Goal: Use online tool/utility: Utilize a website feature to perform a specific function

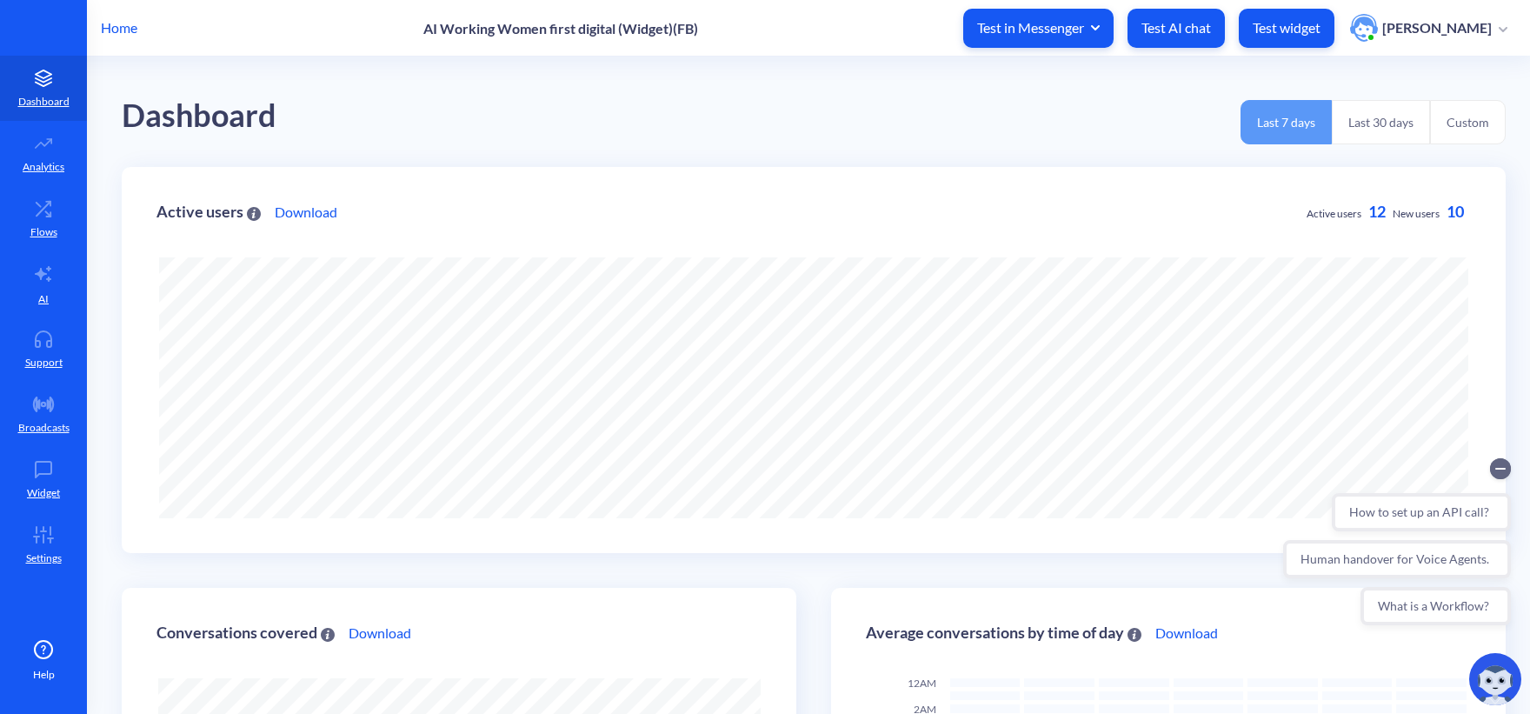
scroll to position [714, 1530]
click at [1315, 29] on p "Test widget" at bounding box center [1287, 27] width 68 height 17
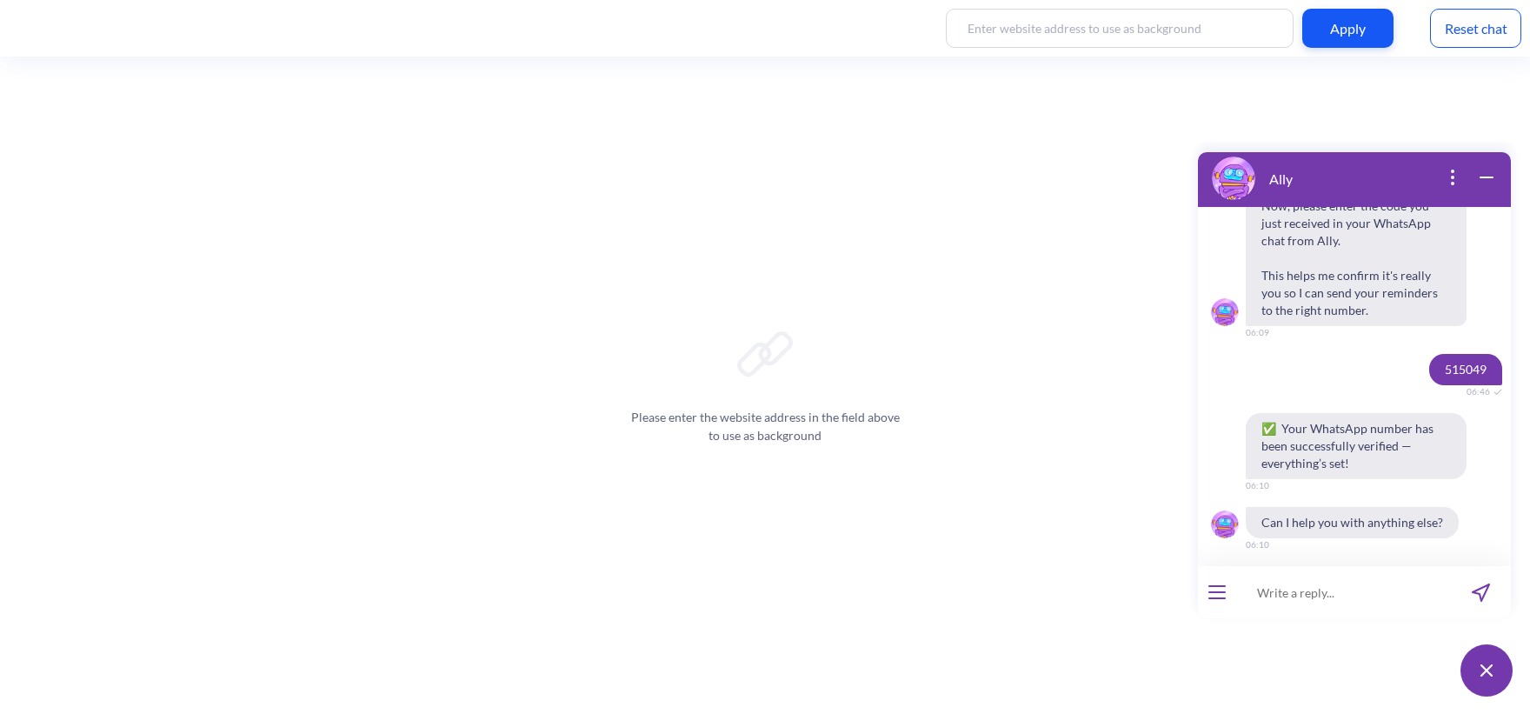
scroll to position [1753, 0]
click at [1478, 17] on div "Reset chat" at bounding box center [1475, 28] width 91 height 39
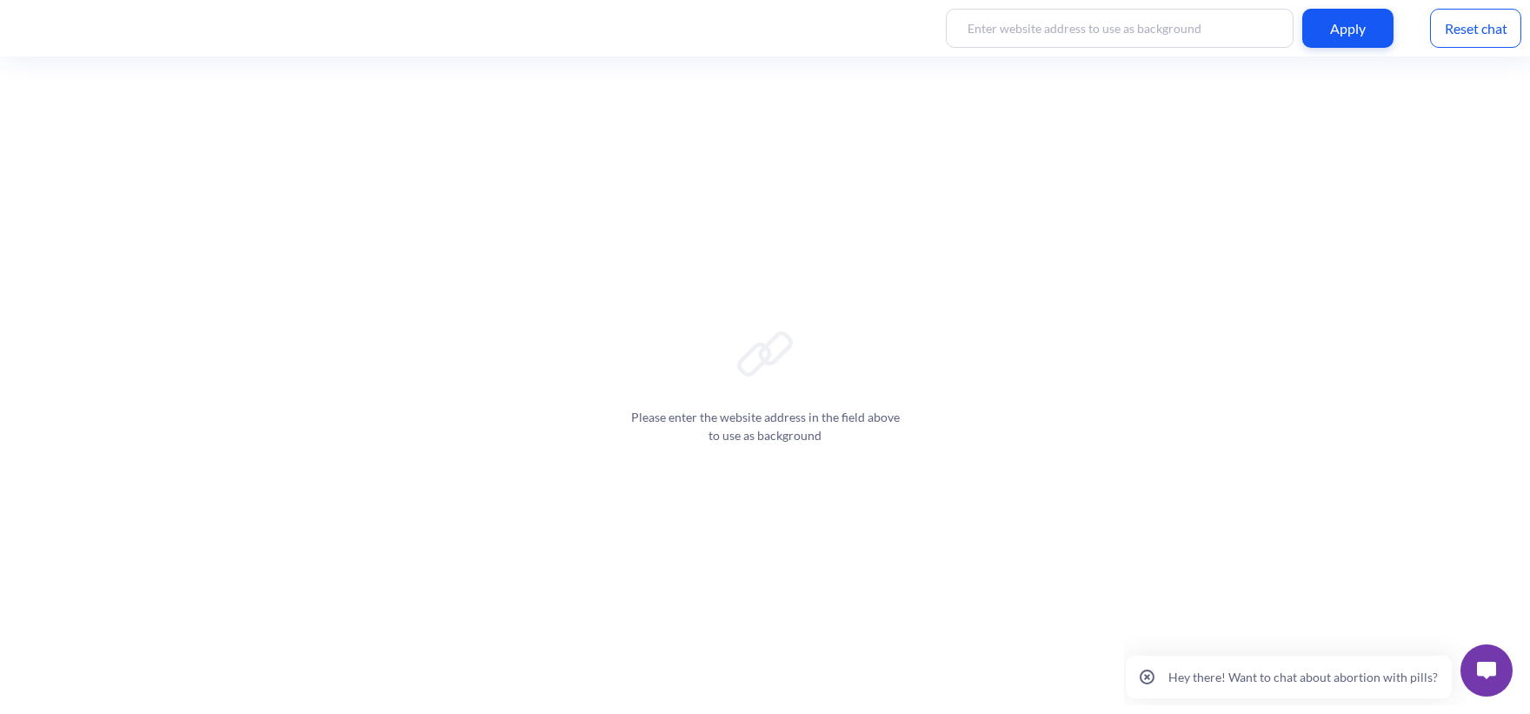
click at [1489, 665] on img at bounding box center [1486, 670] width 19 height 17
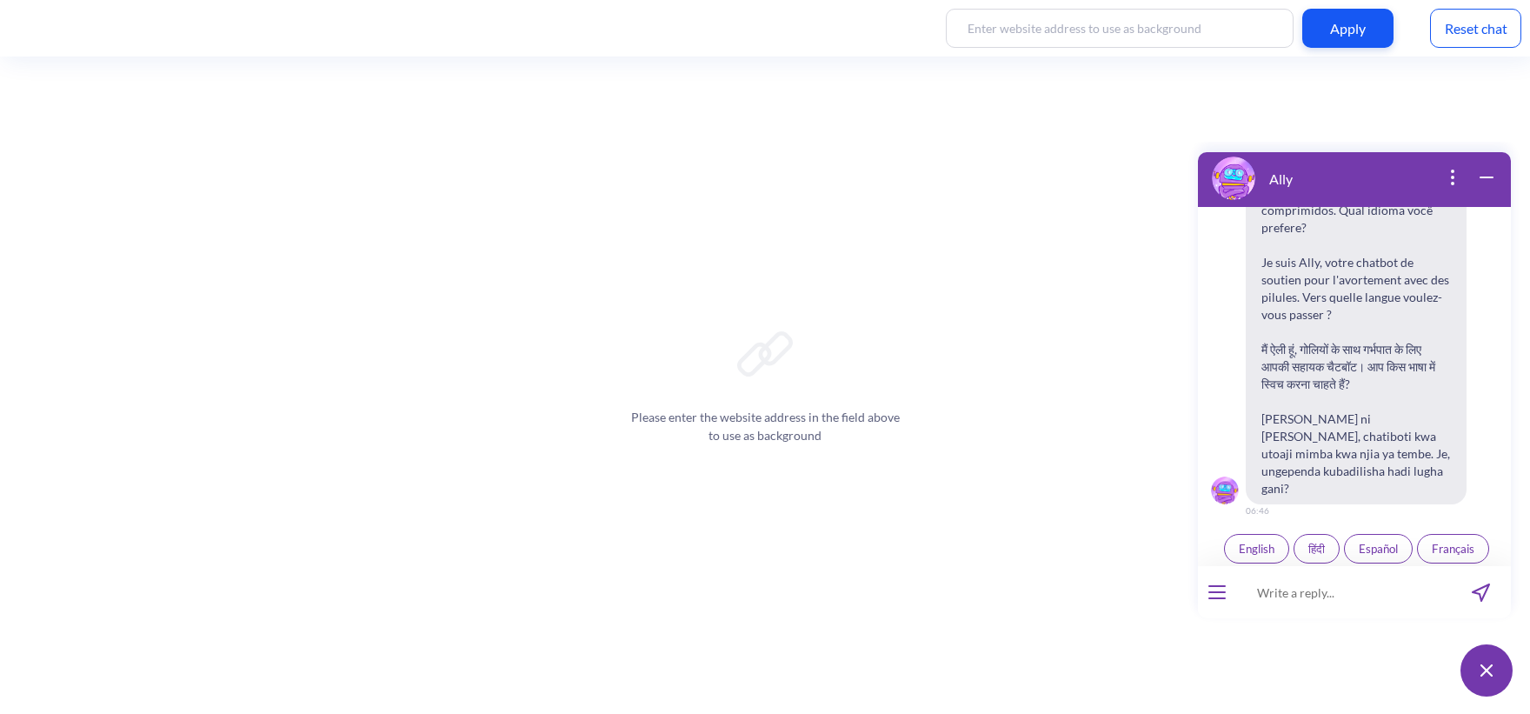
scroll to position [270, 0]
click at [1216, 594] on button "open menu" at bounding box center [1217, 592] width 17 height 14
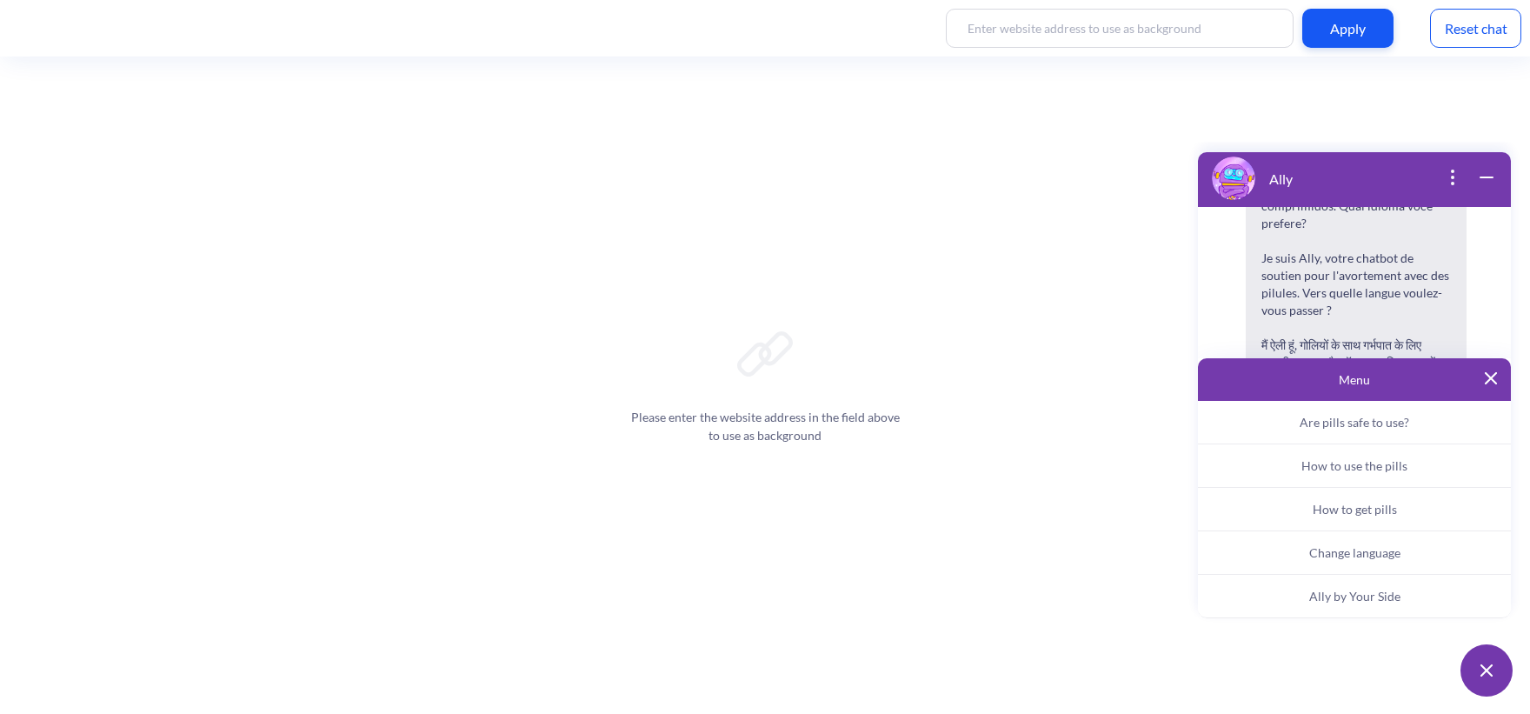
click at [1346, 594] on span "Ally by Your Side" at bounding box center [1355, 596] width 91 height 15
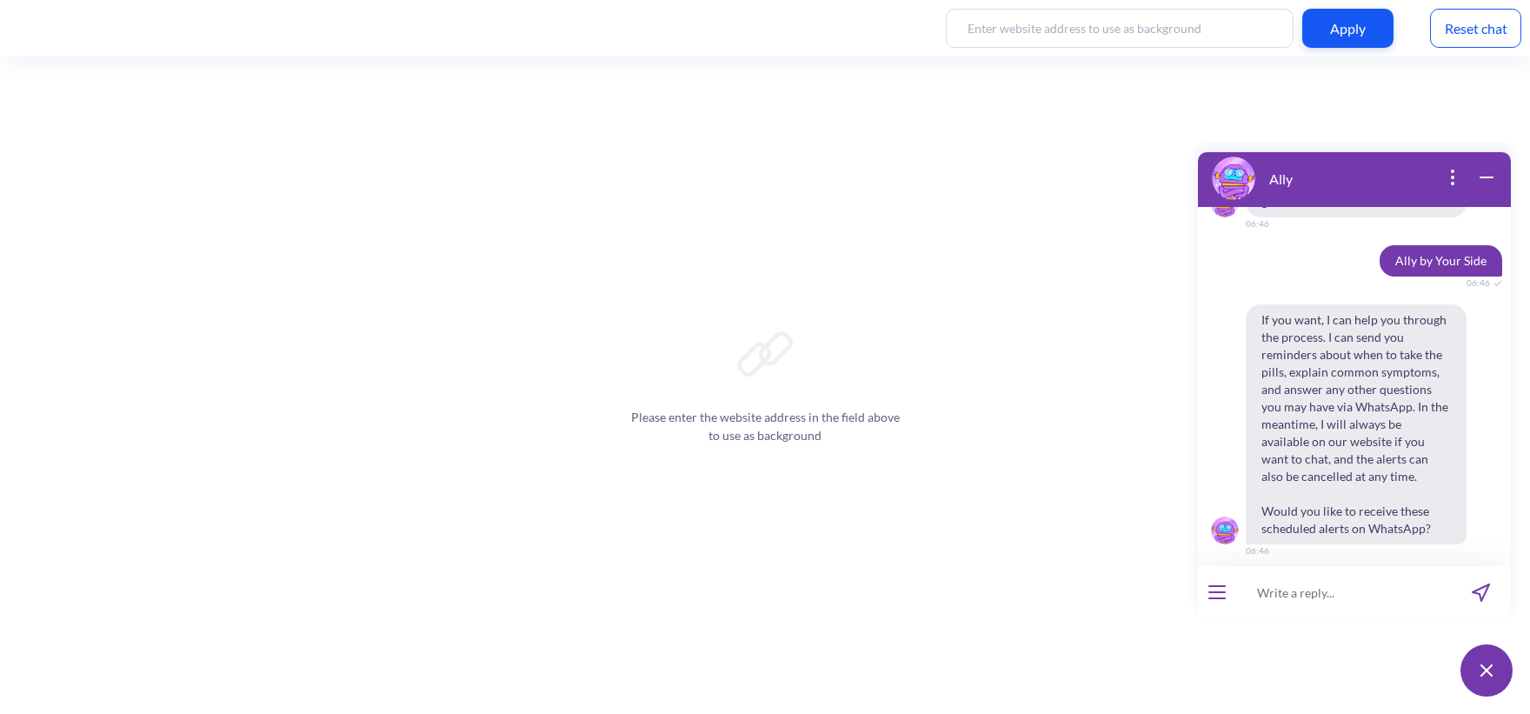
scroll to position [563, 0]
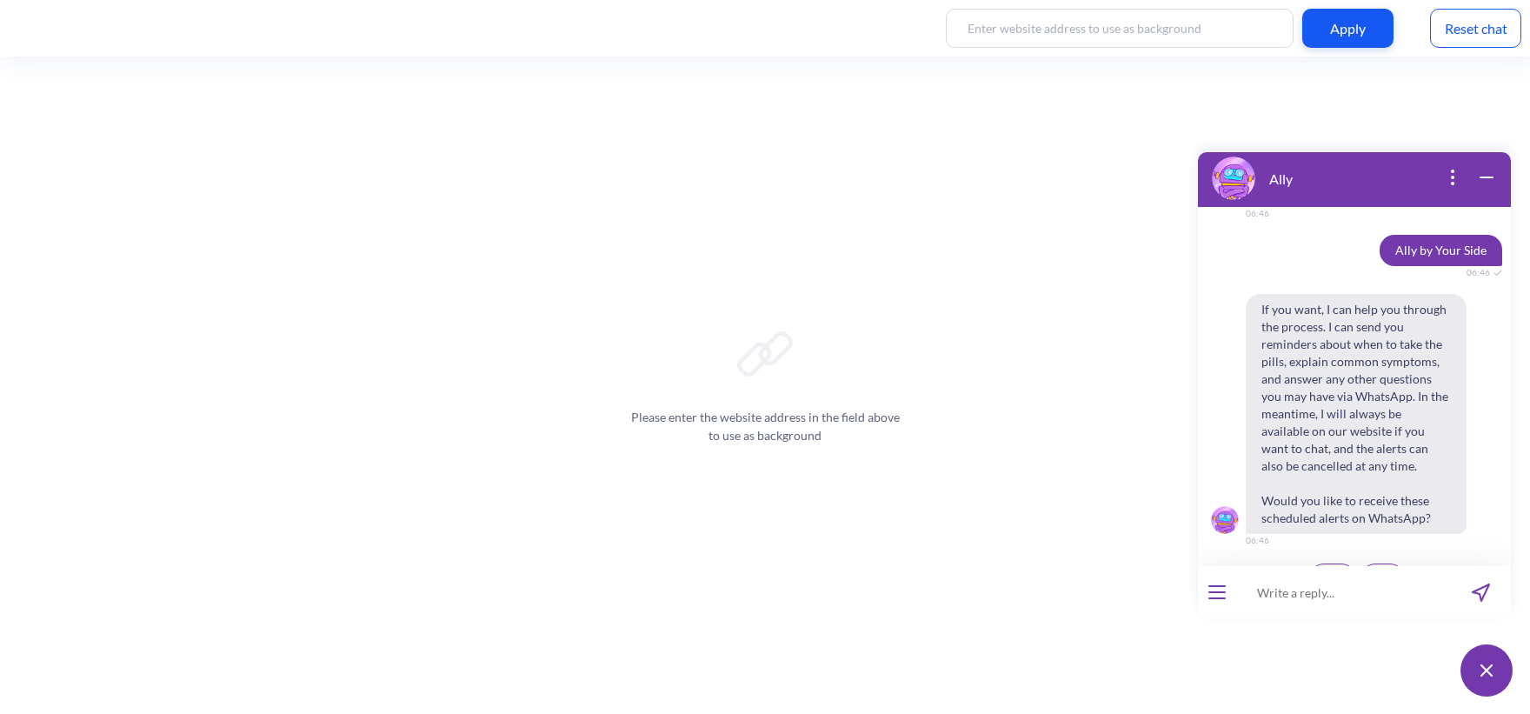
click at [1368, 563] on button "No" at bounding box center [1383, 578] width 44 height 30
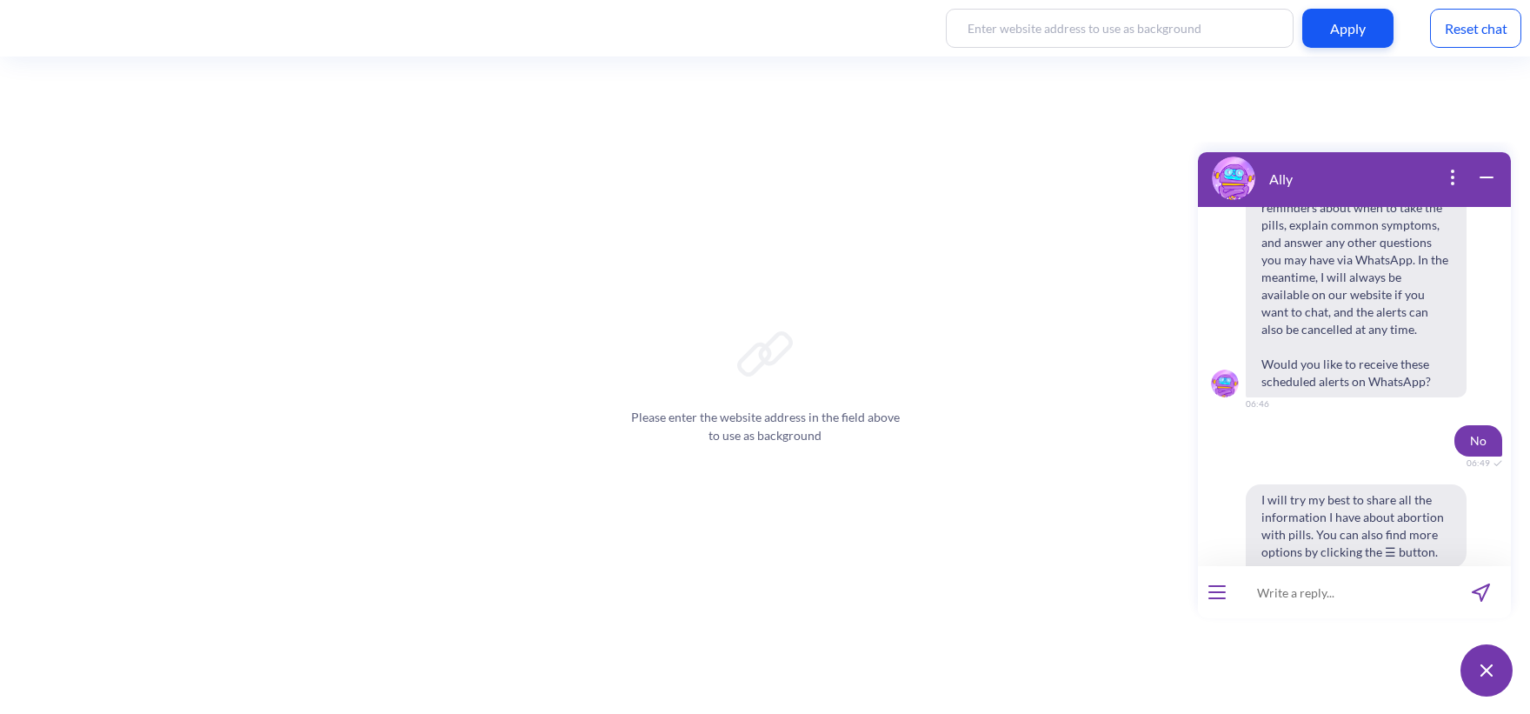
scroll to position [827, 0]
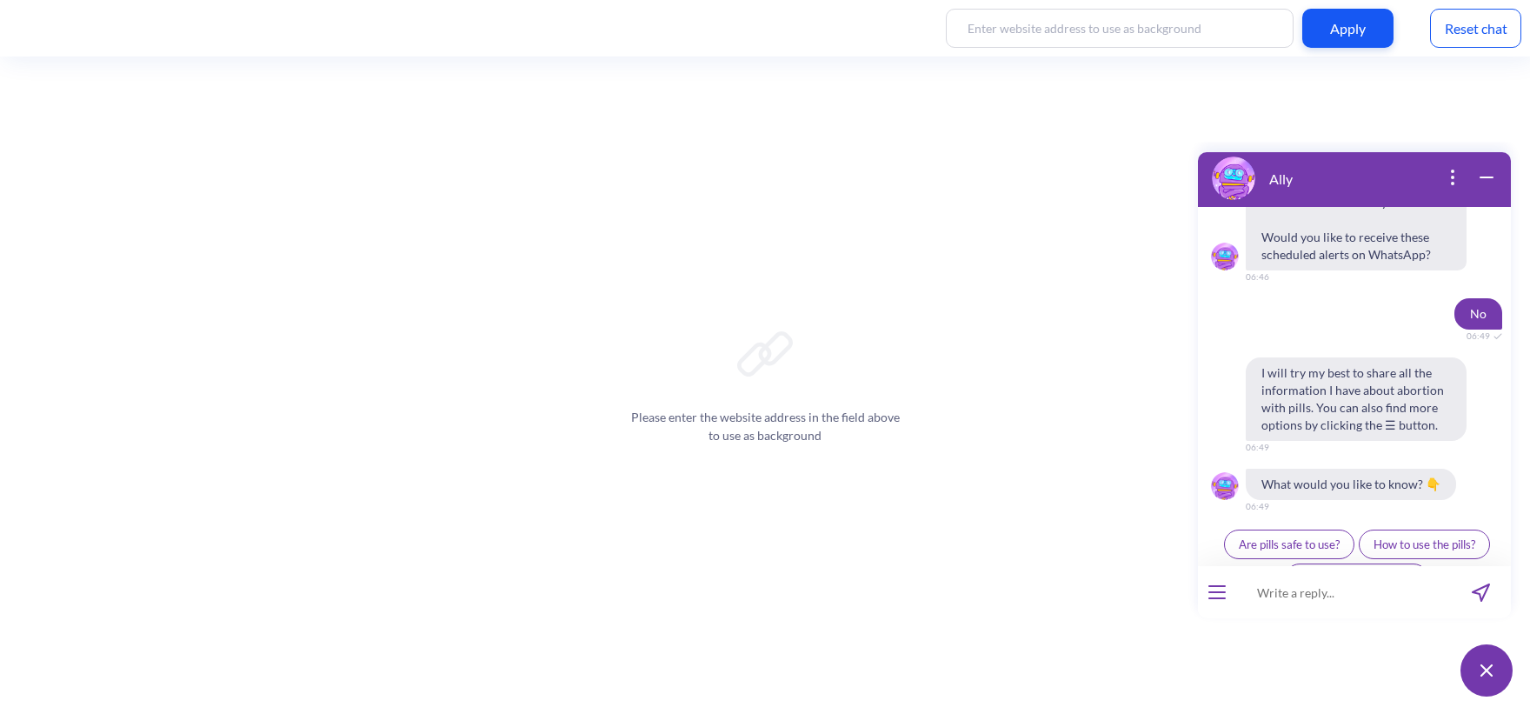
click at [1210, 599] on div at bounding box center [1217, 592] width 38 height 52
click at [1207, 594] on div at bounding box center [1217, 592] width 38 height 52
click at [1226, 590] on div at bounding box center [1217, 592] width 38 height 52
click at [1221, 596] on button "open menu" at bounding box center [1217, 592] width 17 height 14
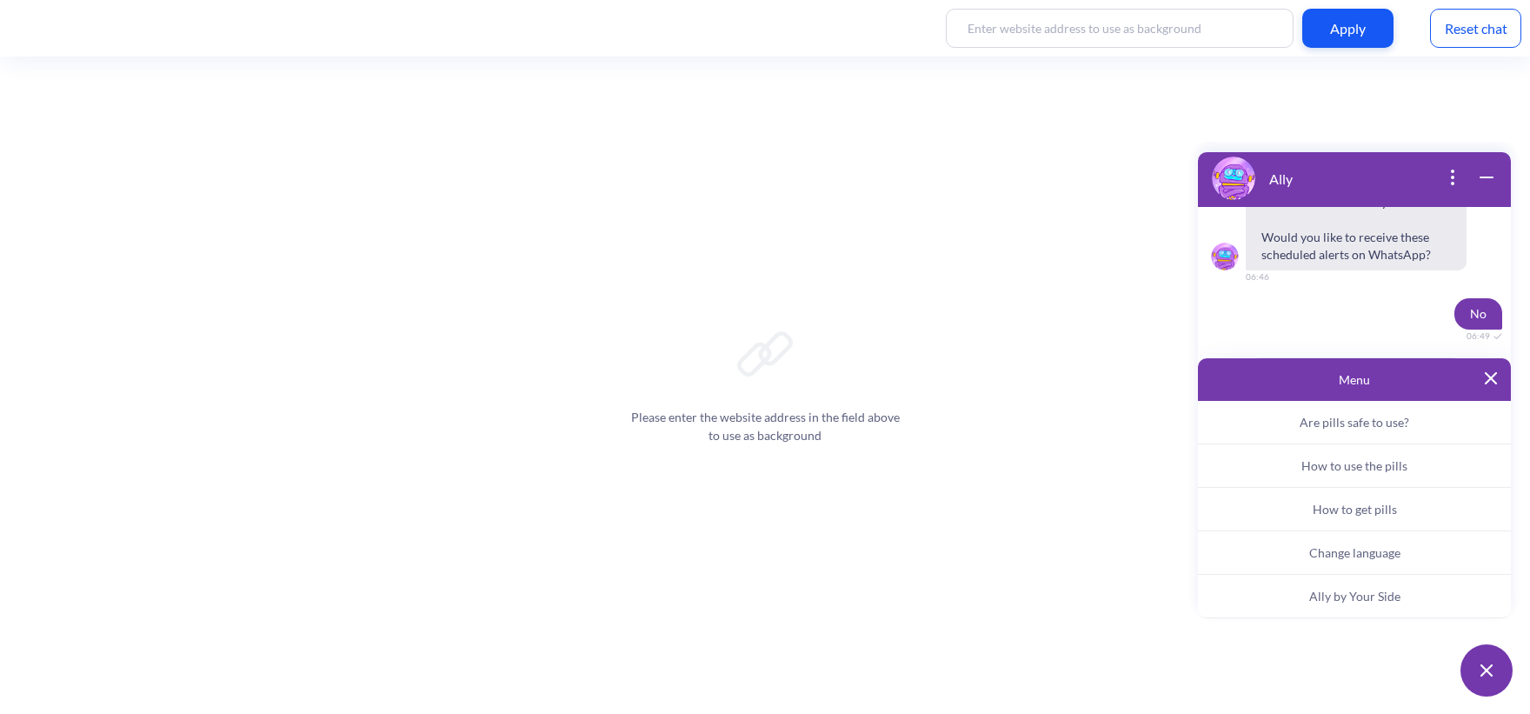
click at [1310, 596] on span "Ally by Your Side" at bounding box center [1355, 596] width 91 height 15
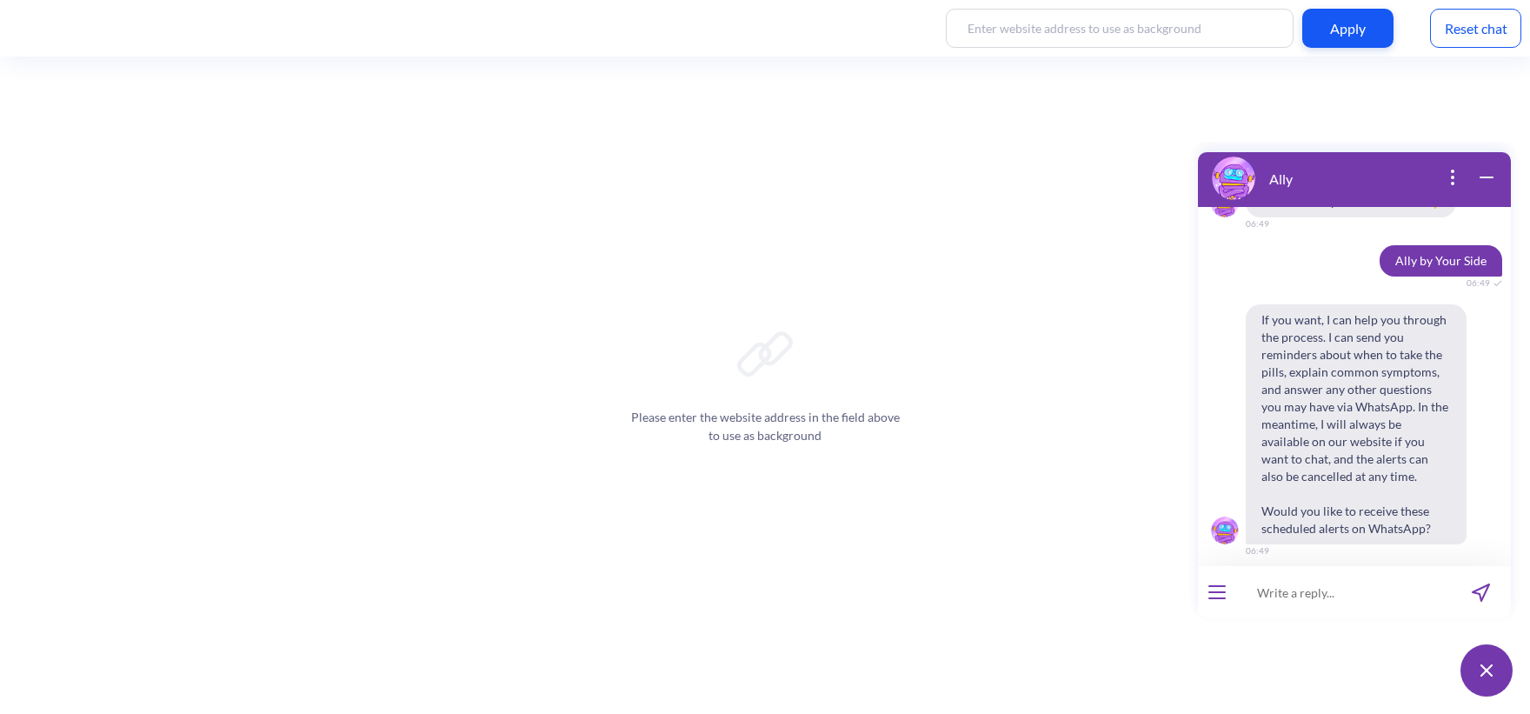
scroll to position [1120, 0]
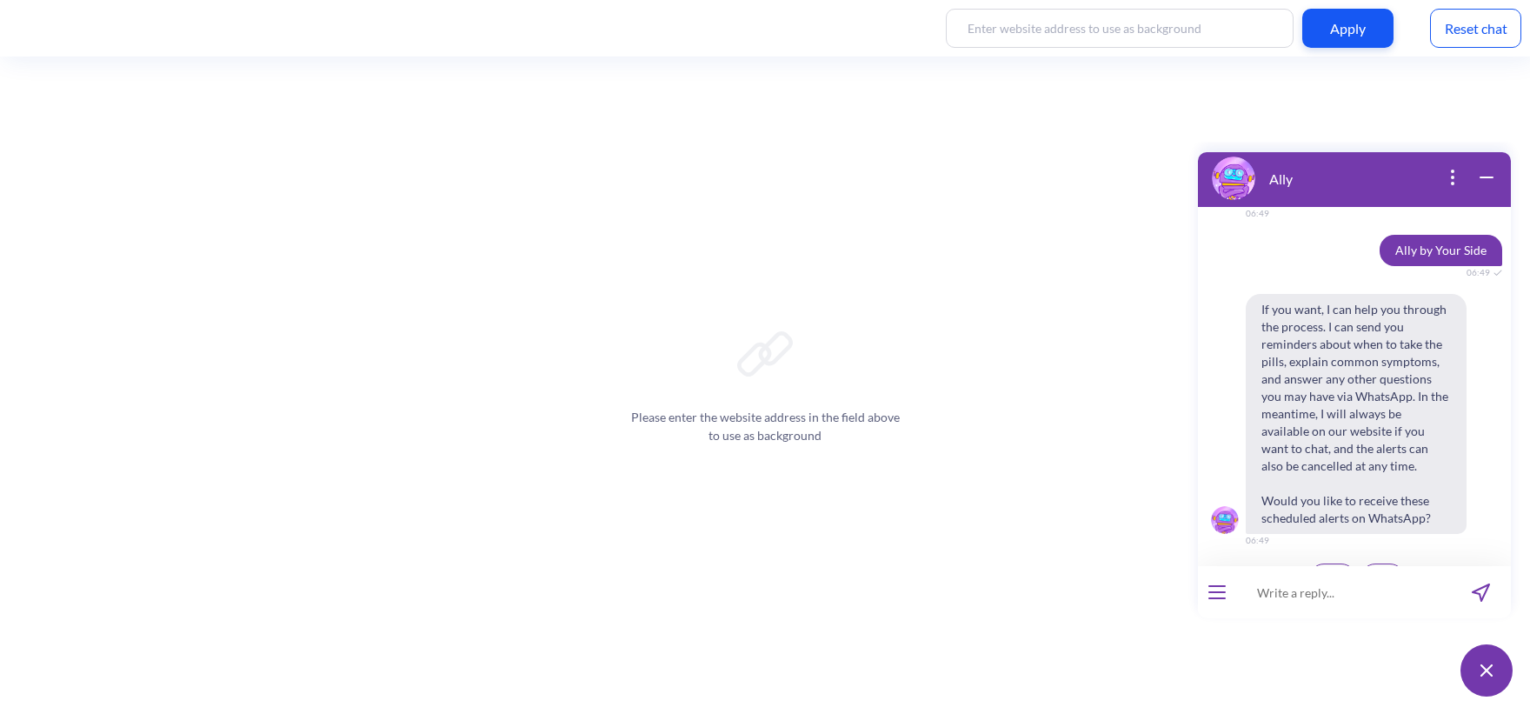
click at [1331, 571] on span "Yes" at bounding box center [1332, 578] width 17 height 14
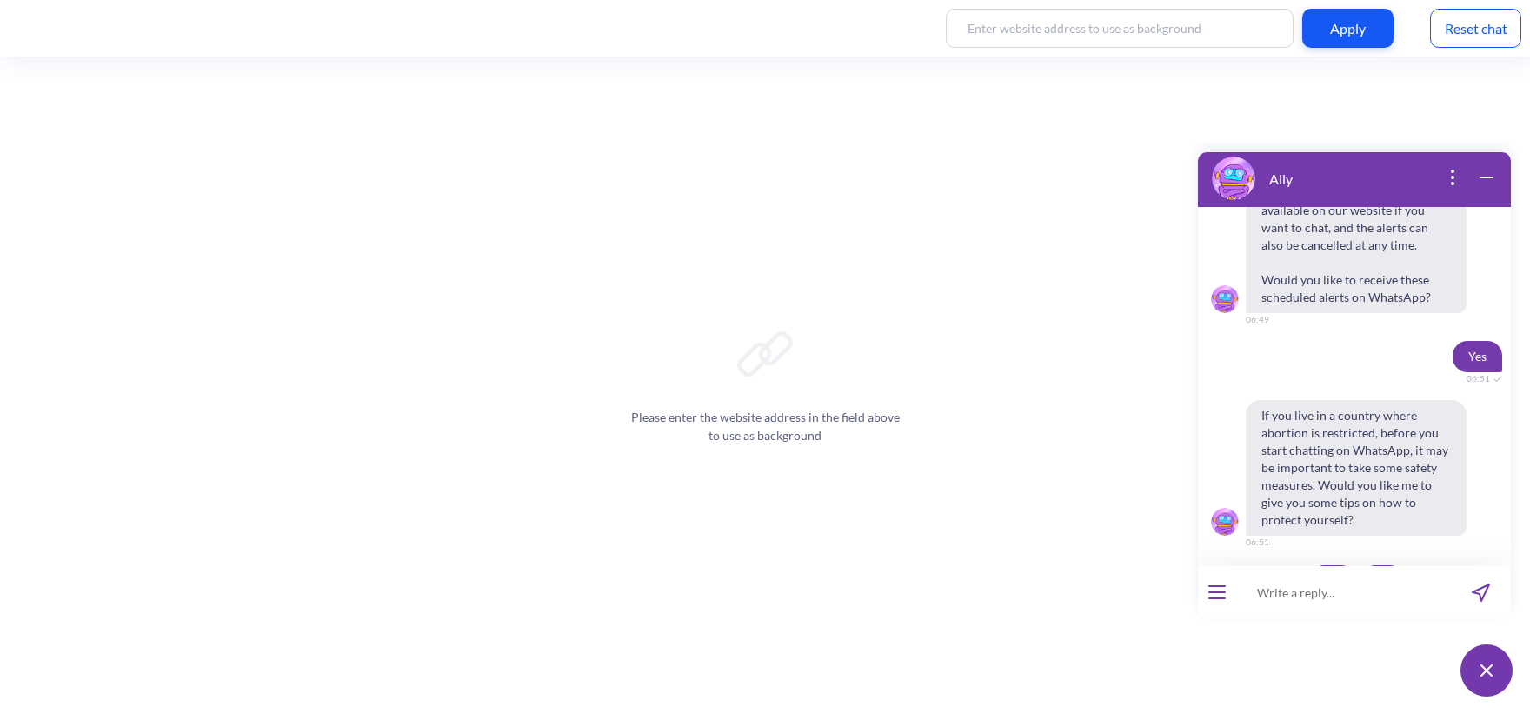
scroll to position [1343, 0]
click at [1390, 563] on button "No" at bounding box center [1383, 578] width 44 height 30
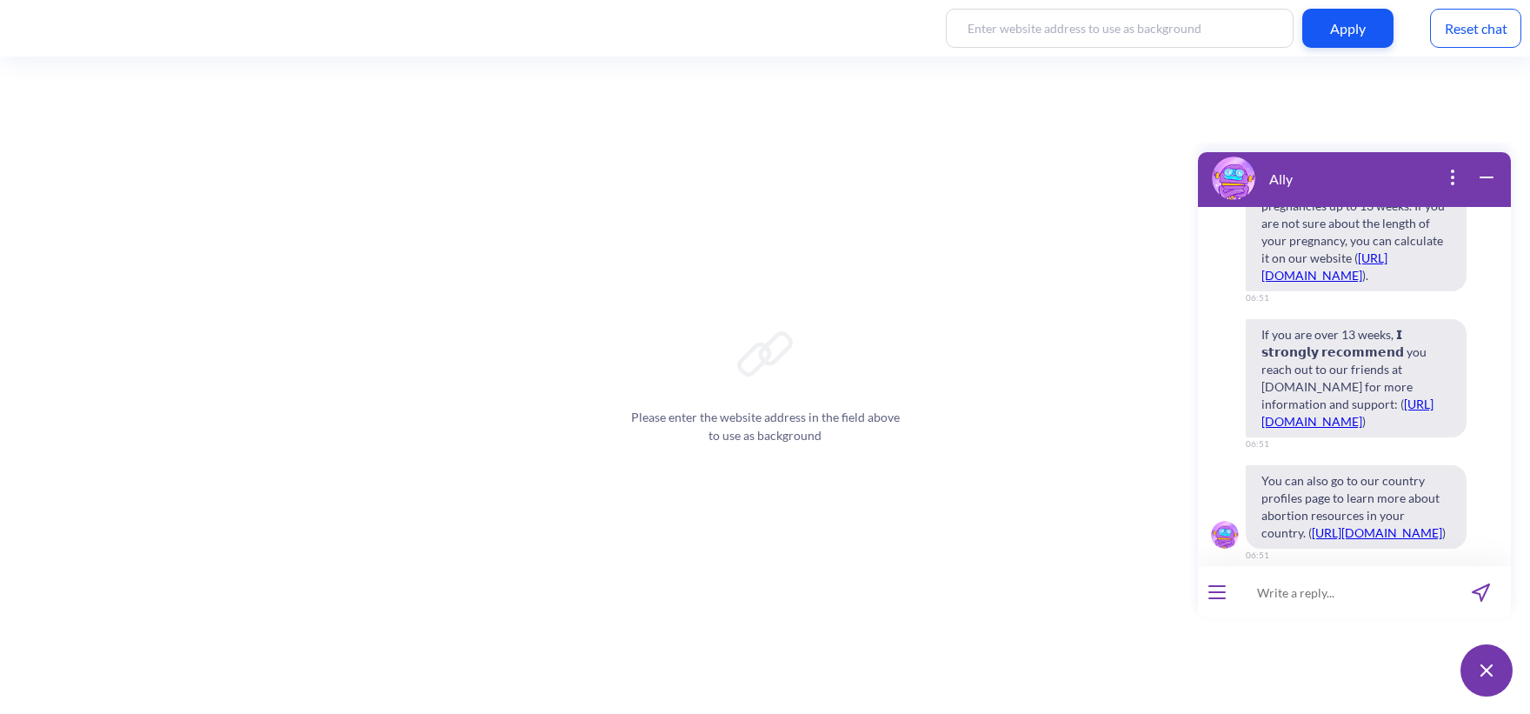
scroll to position [2254, 0]
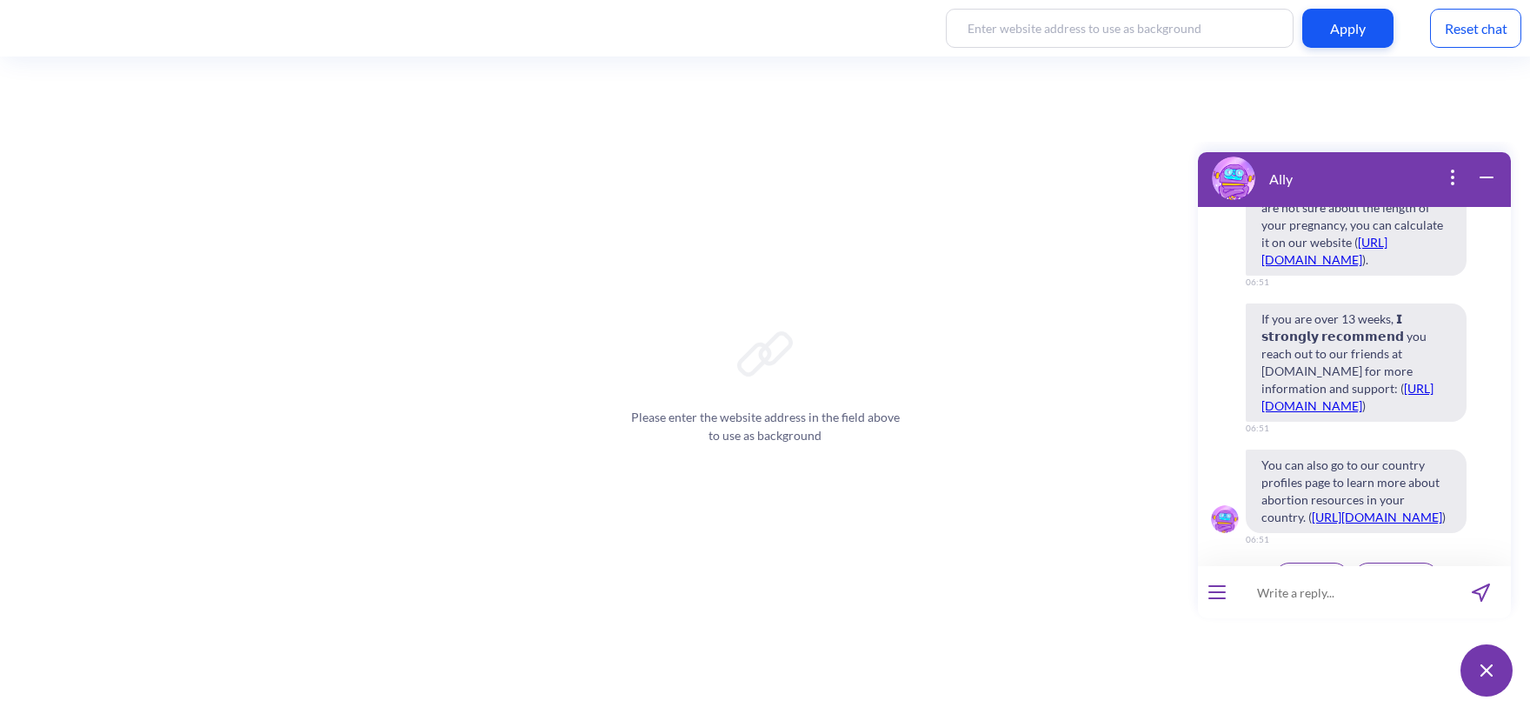
click at [1296, 570] on span "Continue" at bounding box center [1312, 577] width 45 height 14
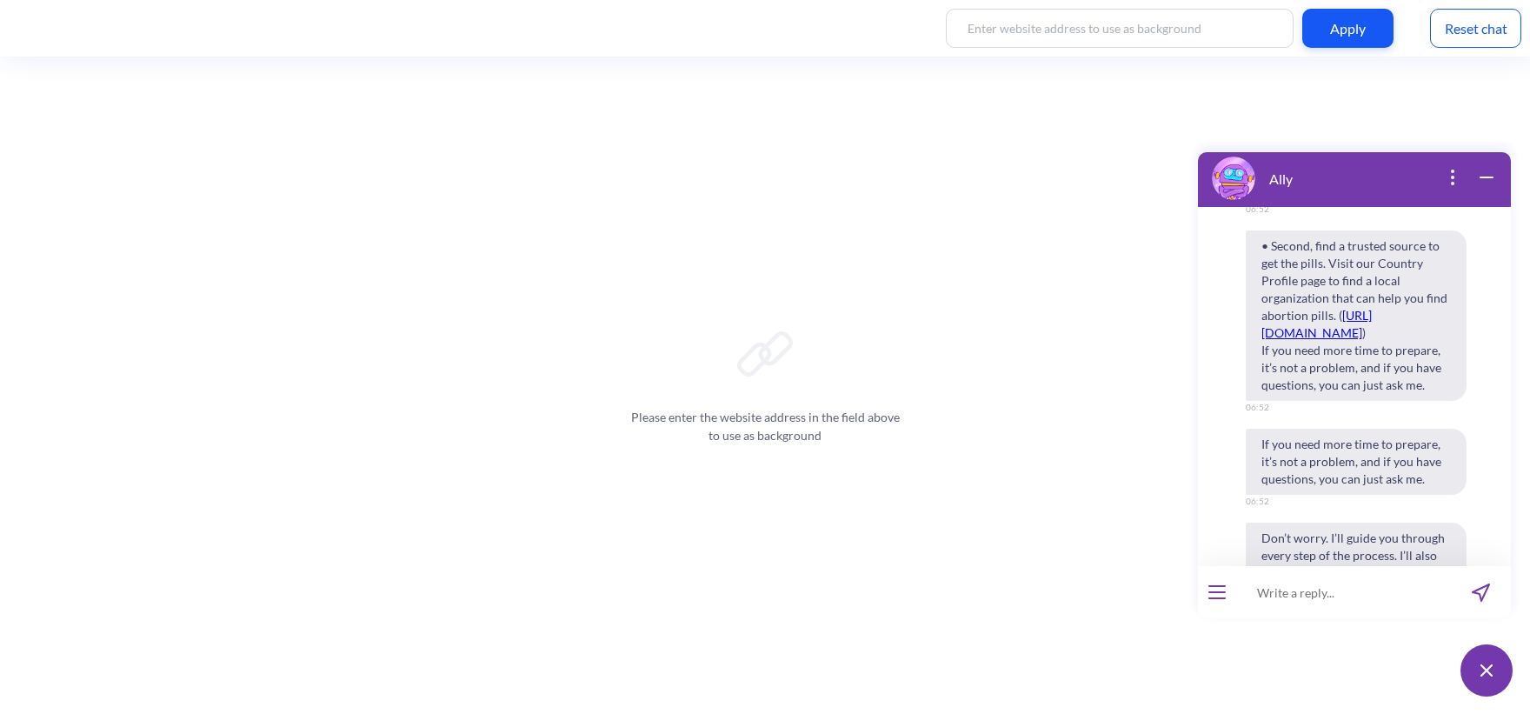
scroll to position [3060, 0]
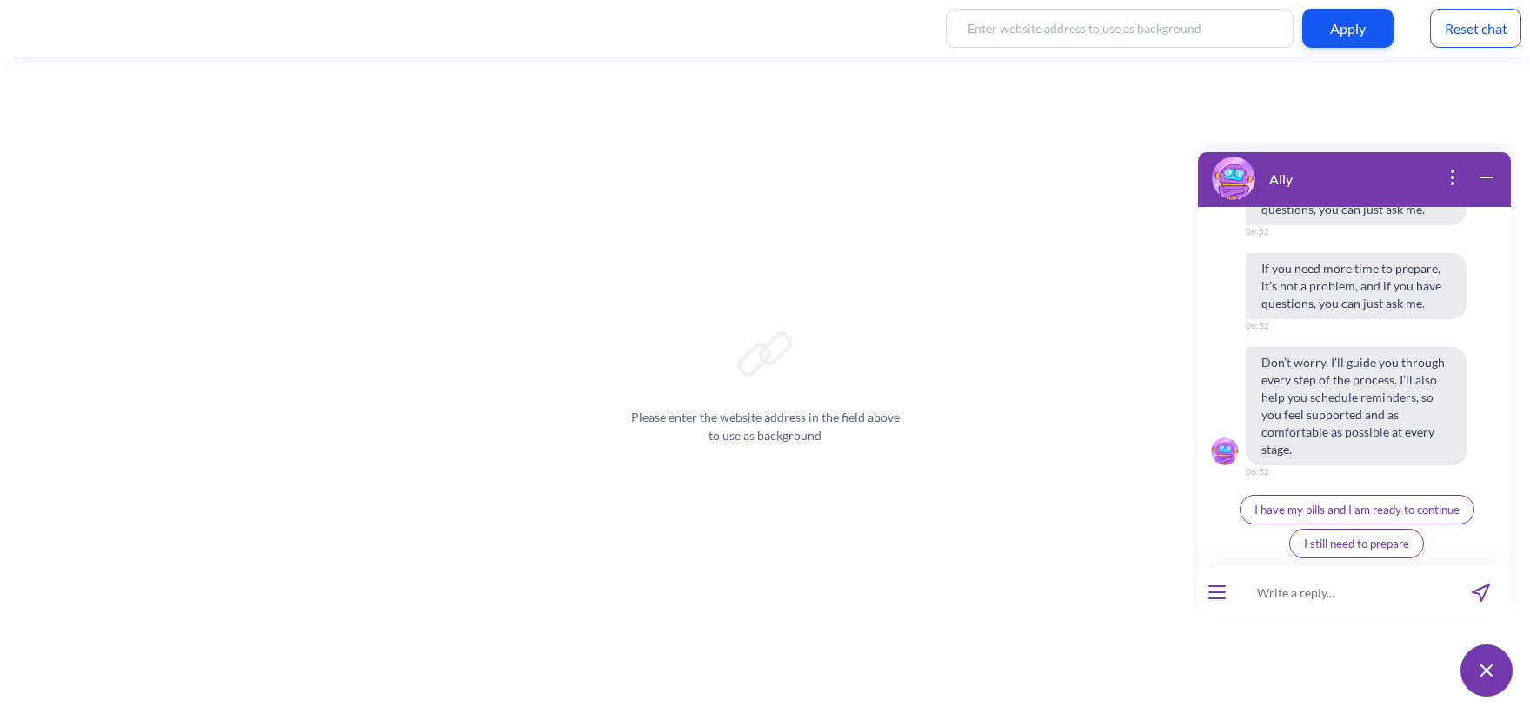
click at [1396, 513] on span "I have my pills and I am ready to continue" at bounding box center [1357, 510] width 205 height 14
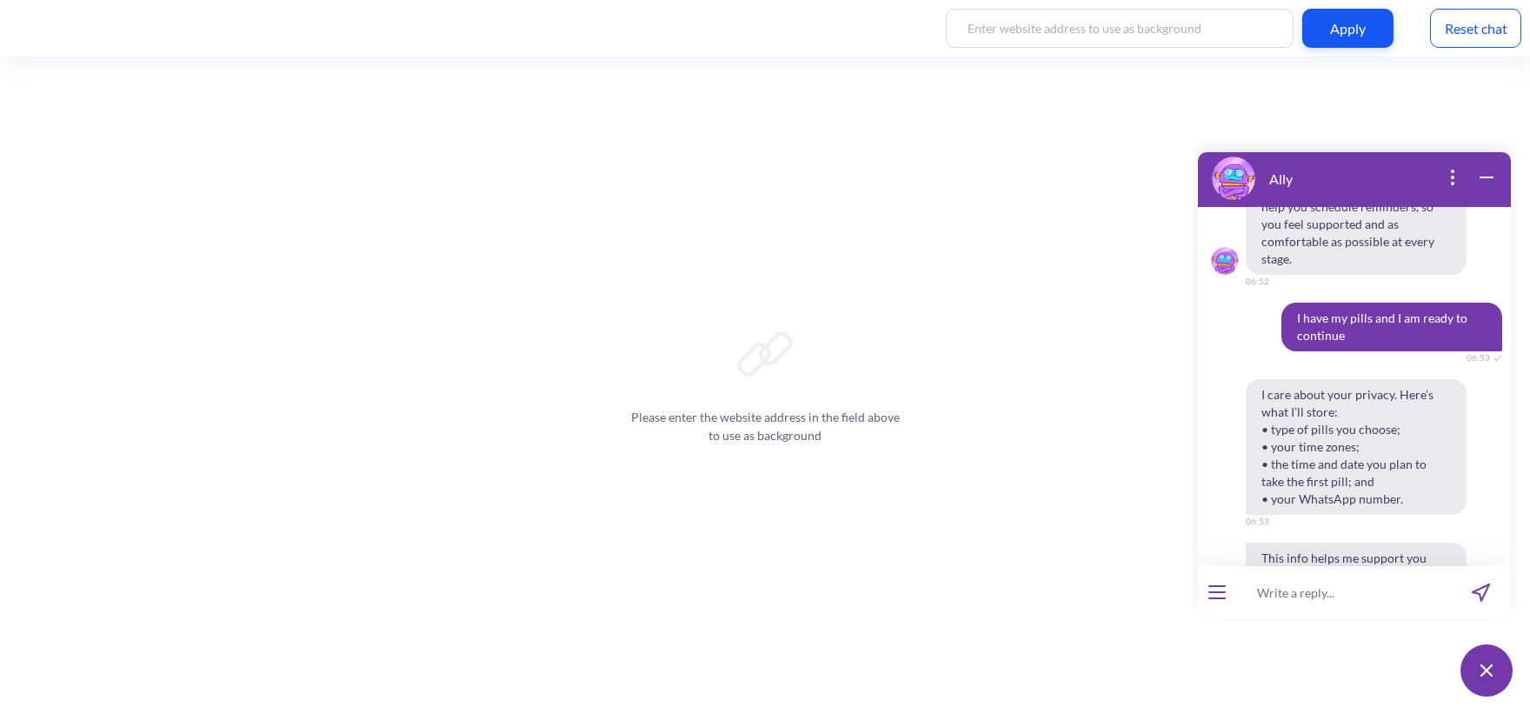
scroll to position [3429, 0]
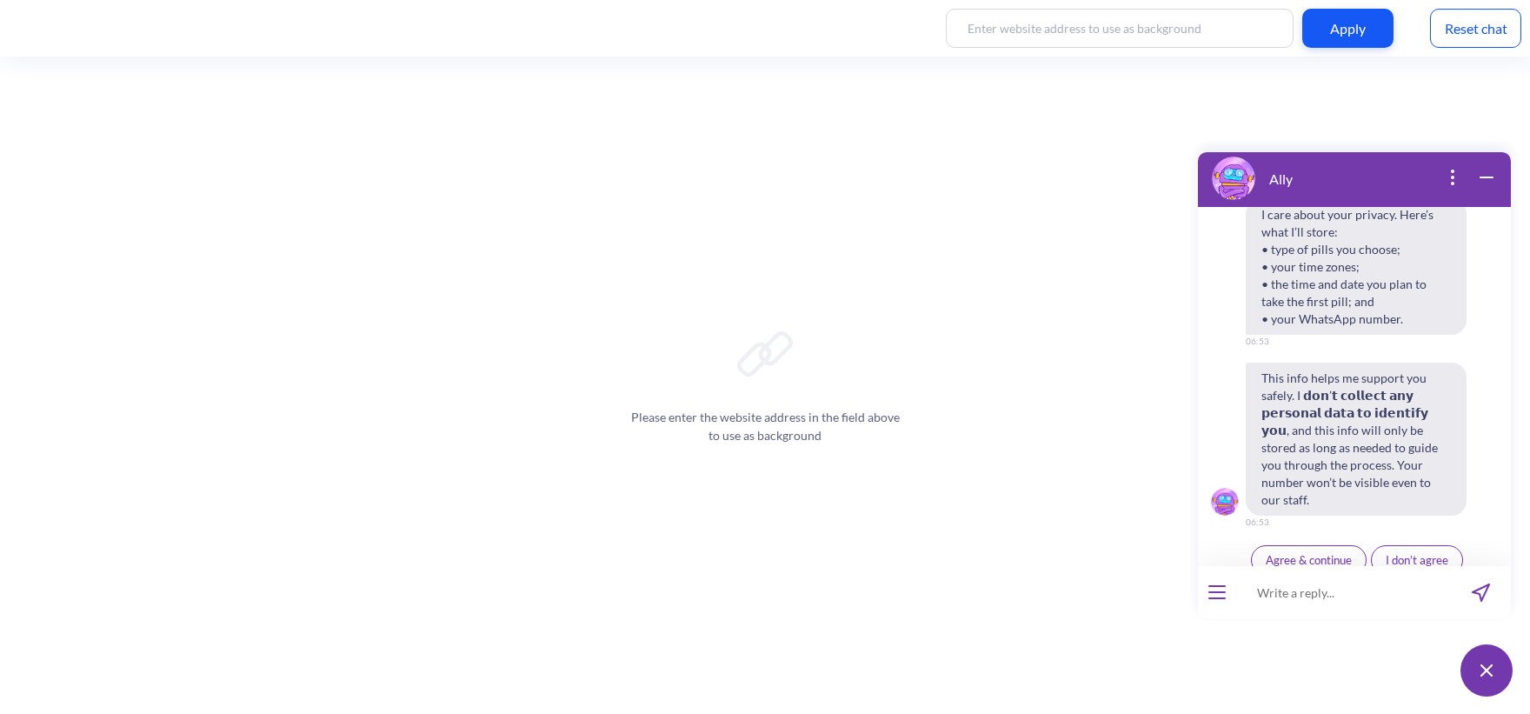
click at [1336, 553] on span "Agree & continue" at bounding box center [1309, 560] width 86 height 14
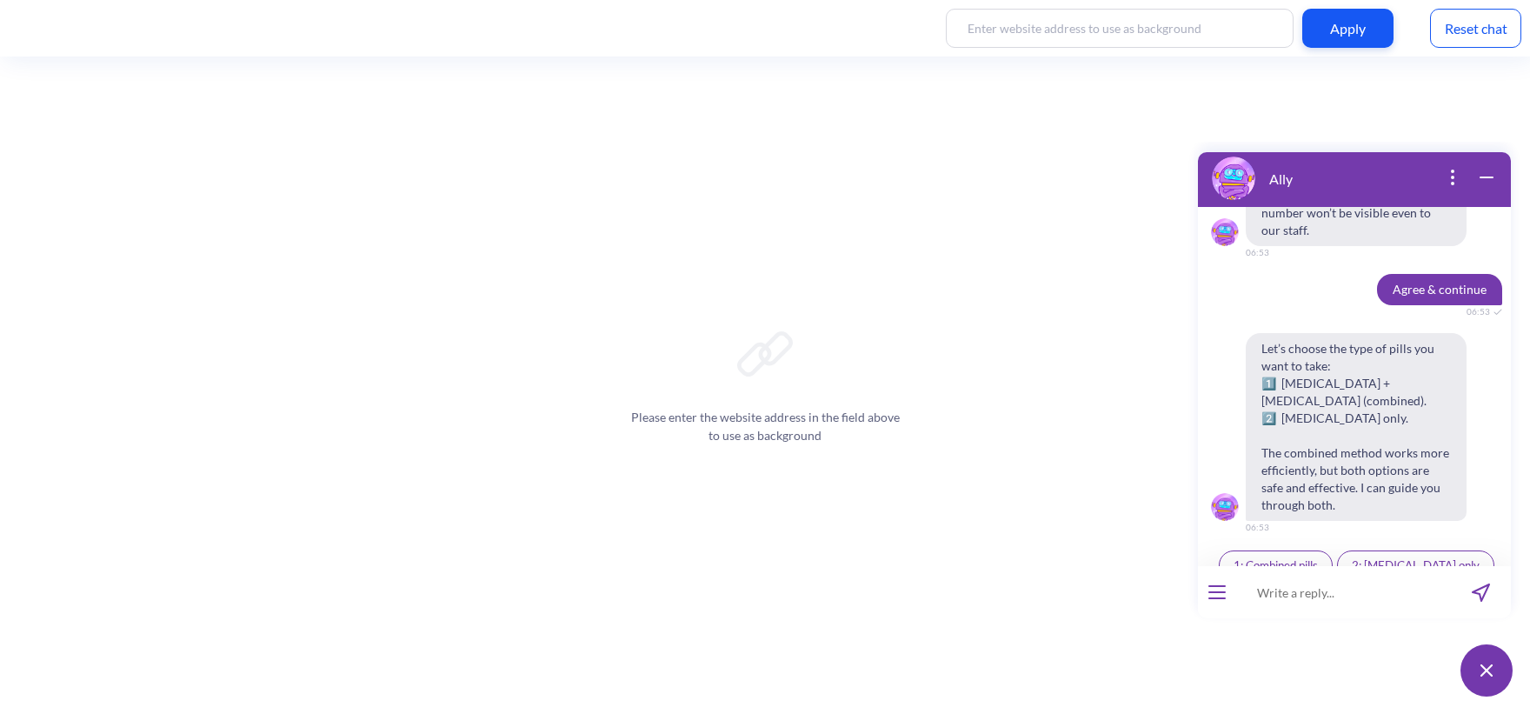
scroll to position [3704, 0]
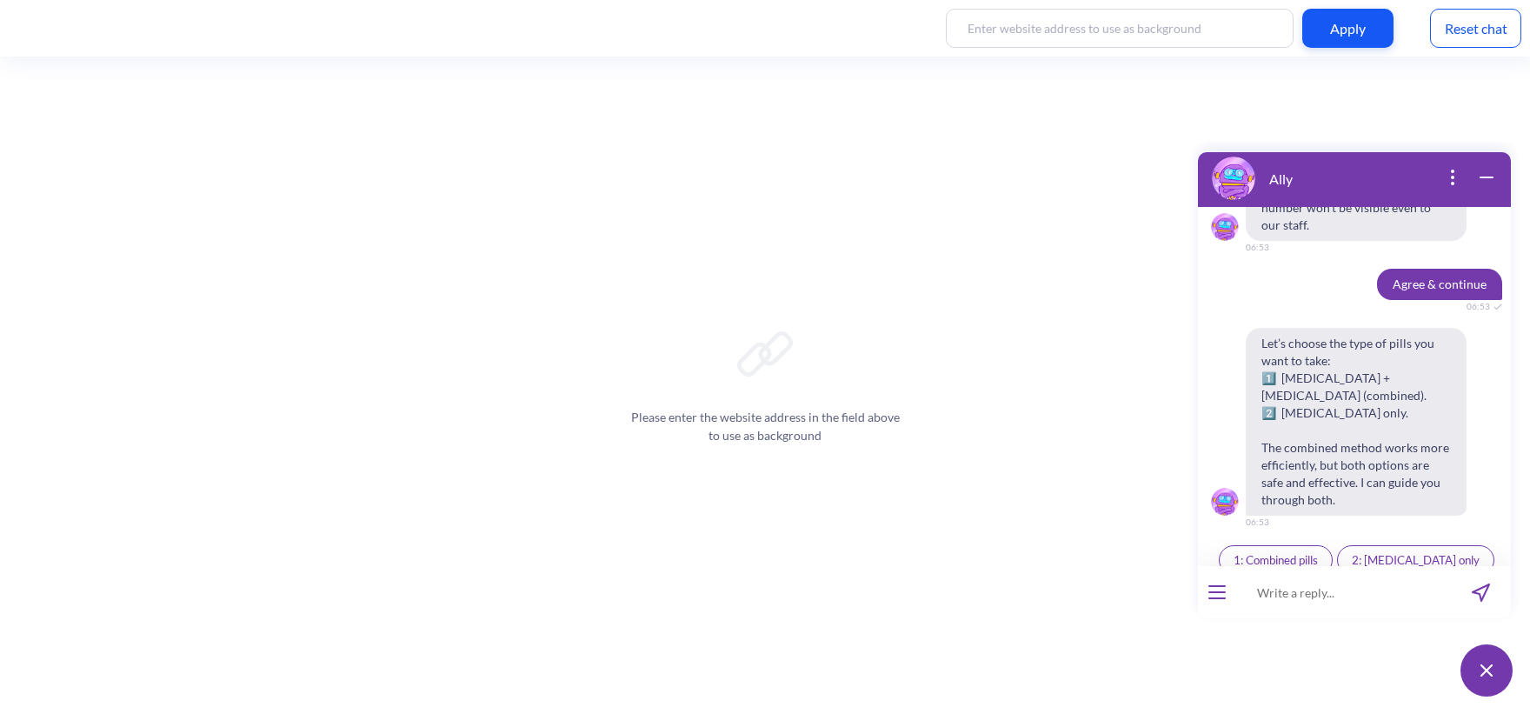
click at [1287, 553] on span "1: Combined pills" at bounding box center [1276, 560] width 84 height 14
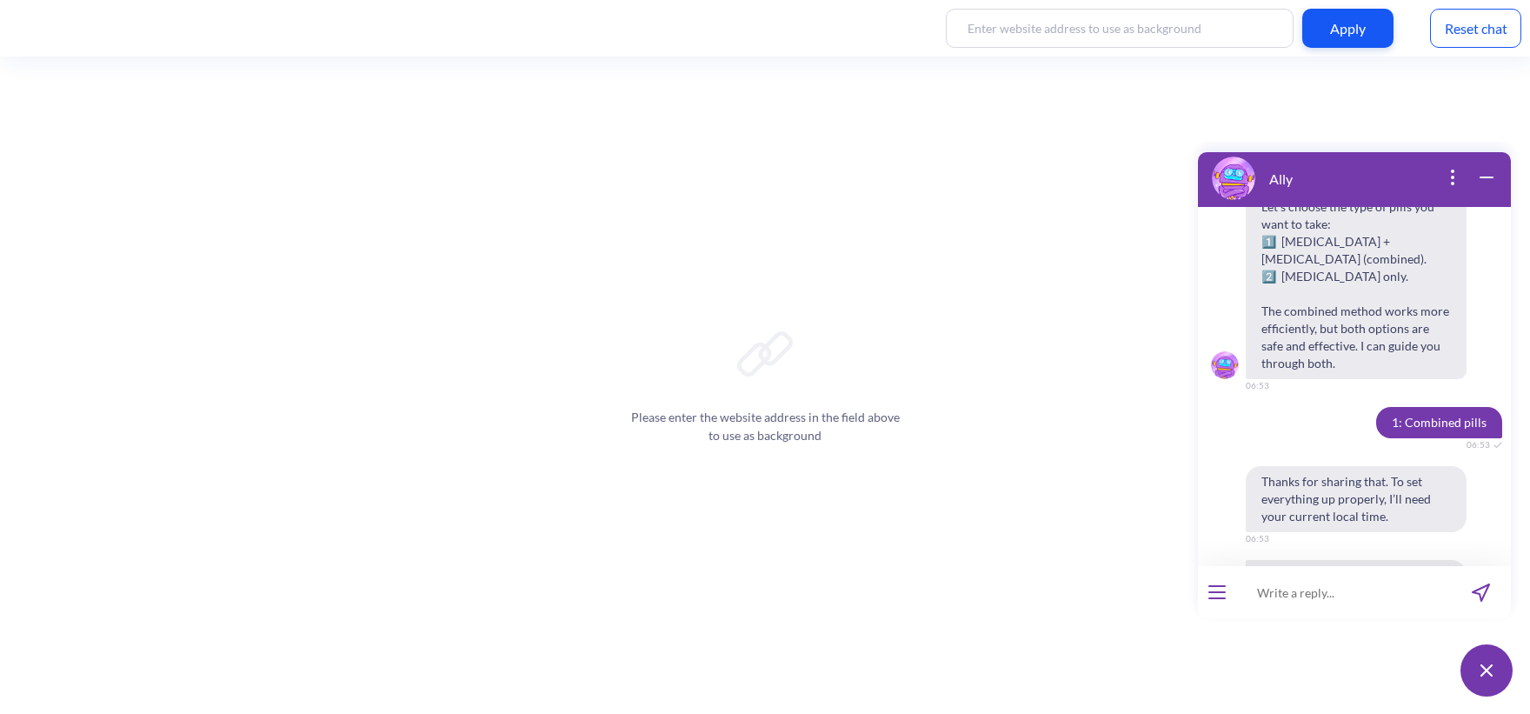
scroll to position [3917, 0]
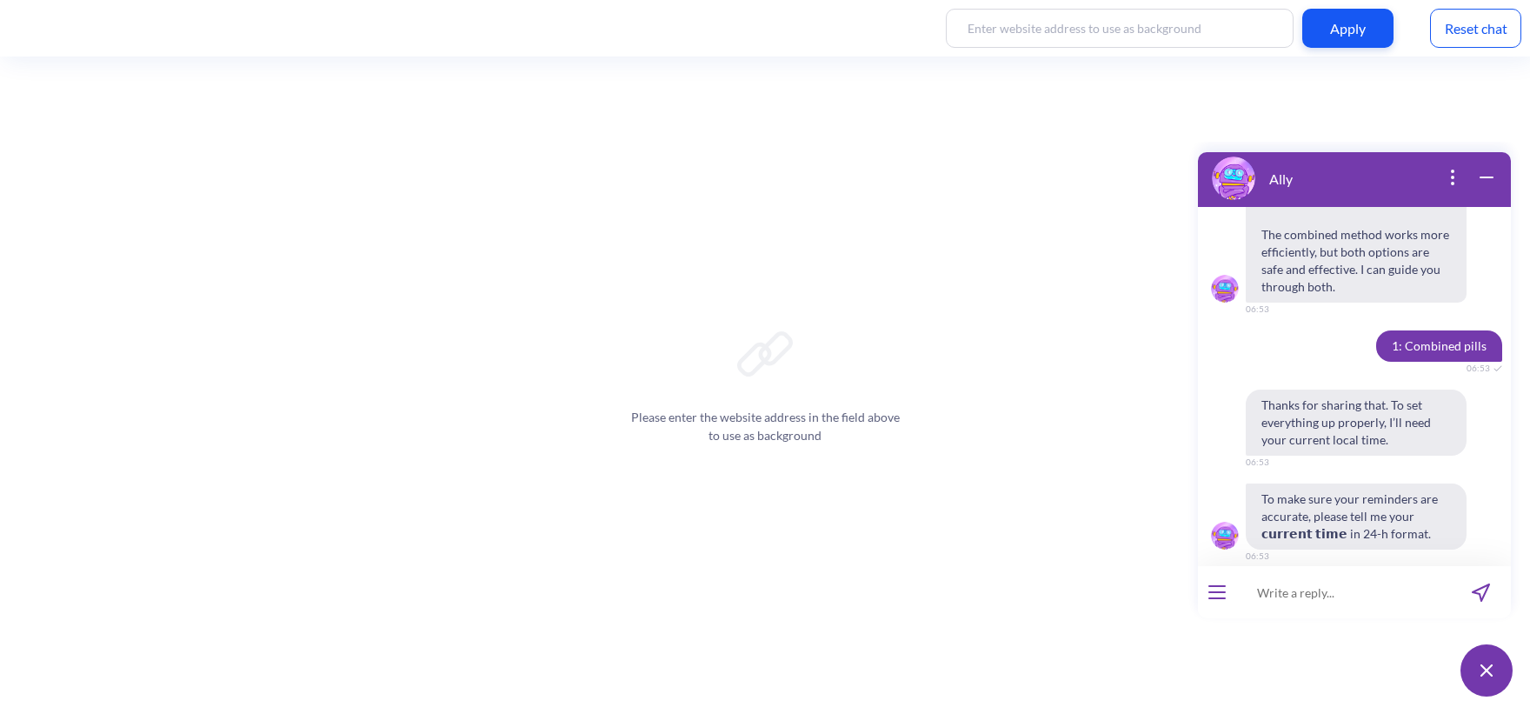
click at [1316, 594] on input at bounding box center [1343, 592] width 215 height 52
type input "18:54"
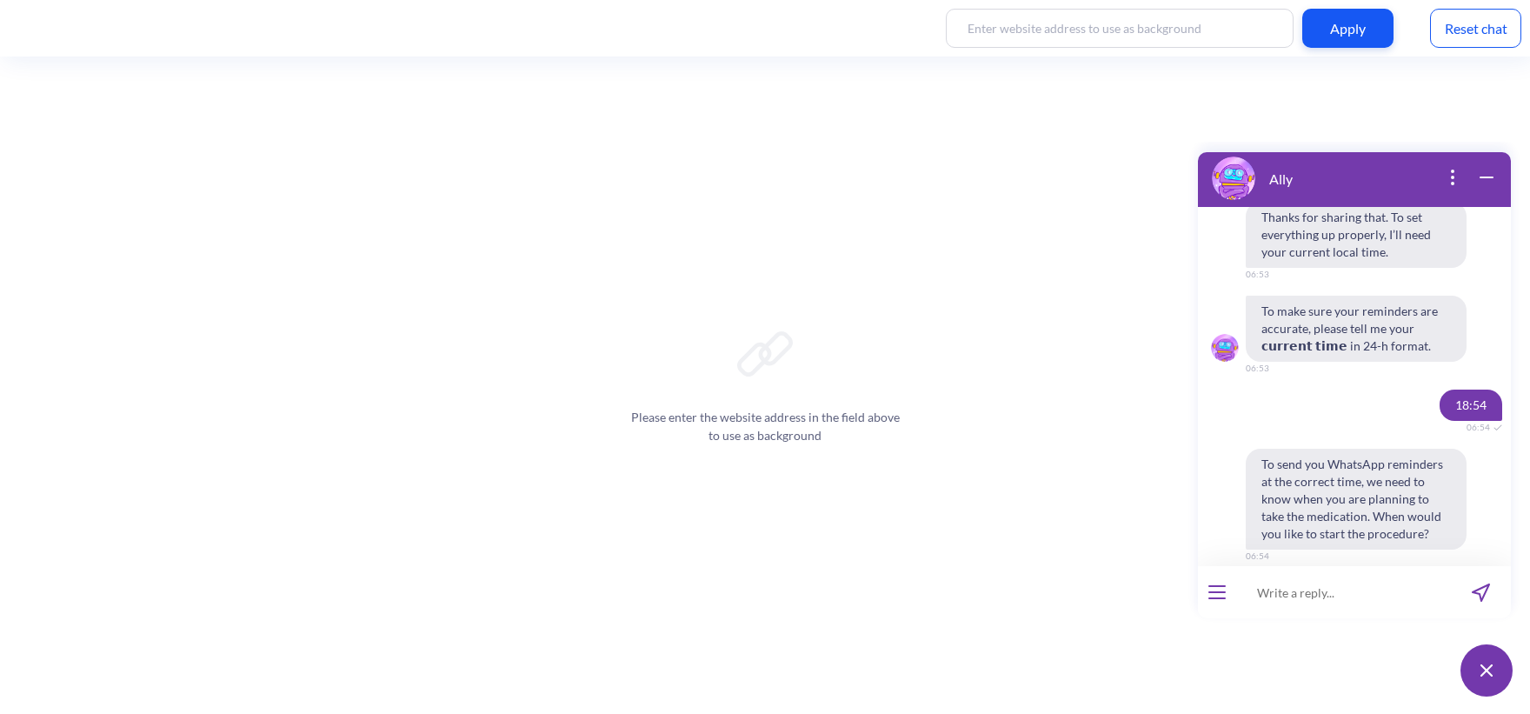
scroll to position [4199, 0]
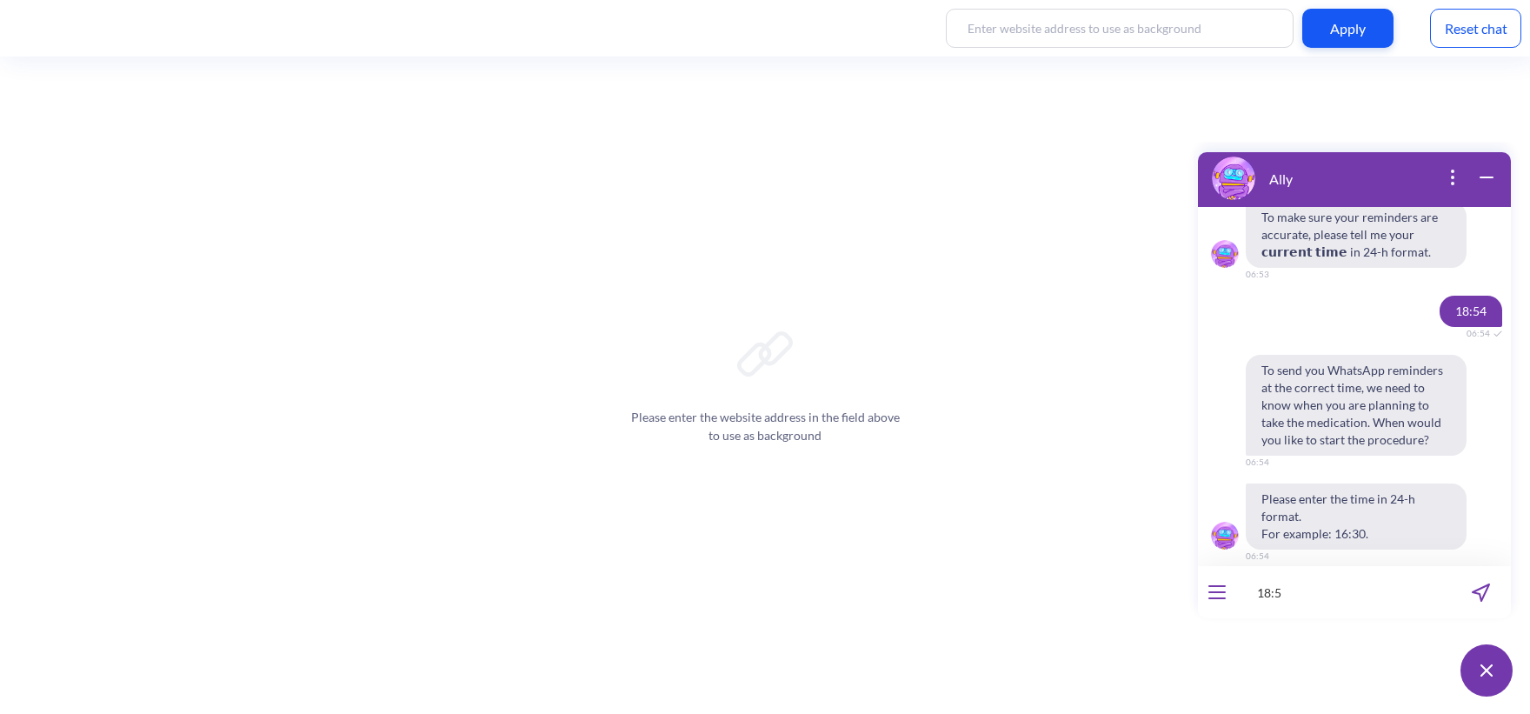
type input "18:55"
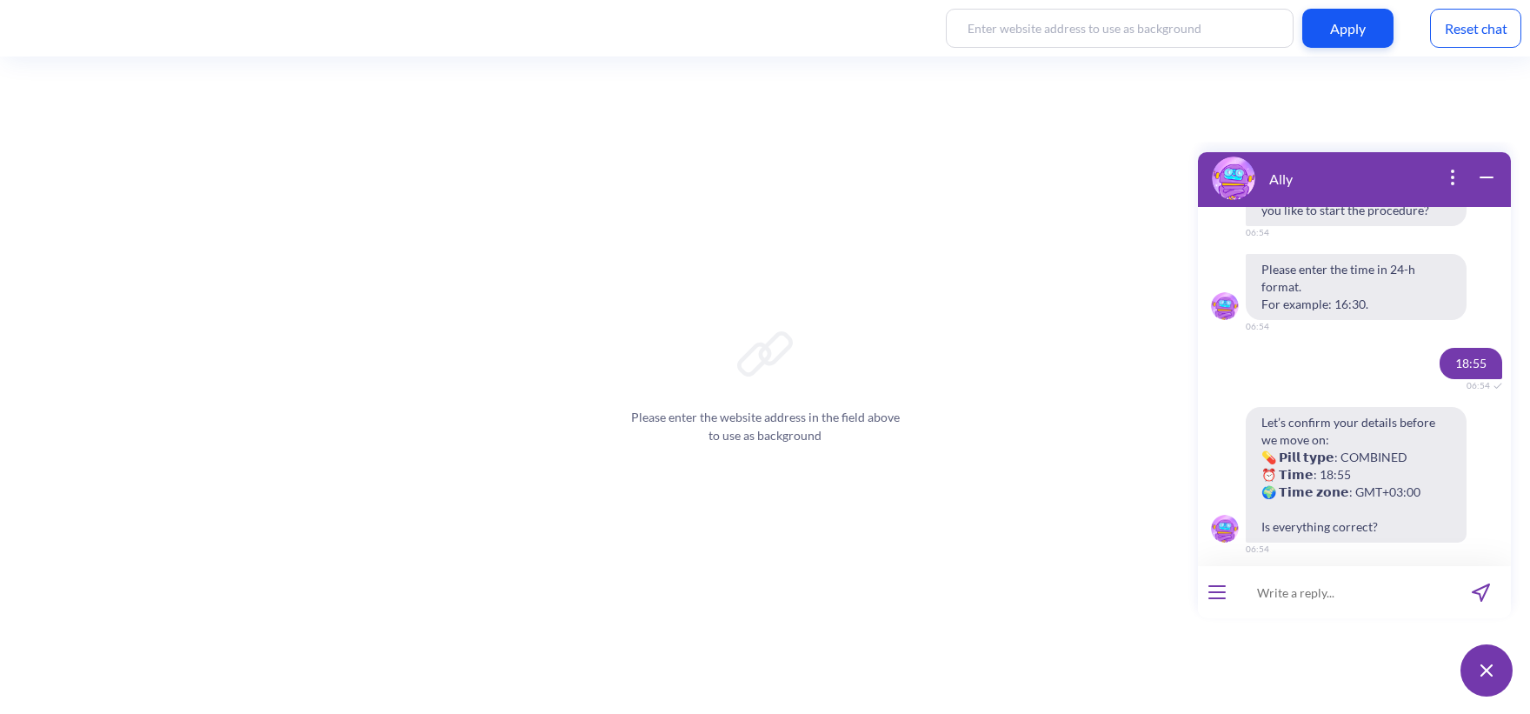
scroll to position [4455, 0]
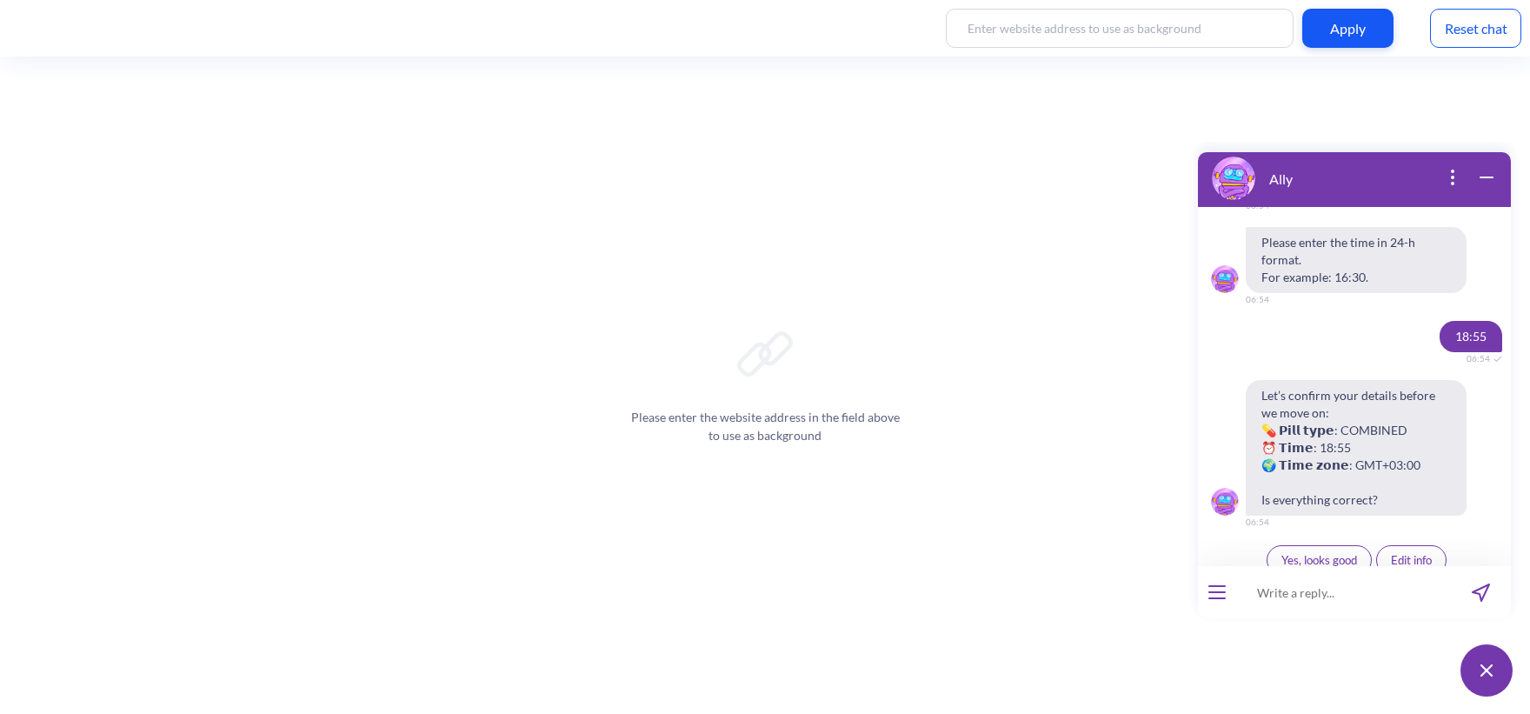
click at [1321, 545] on button "Yes, looks good" at bounding box center [1319, 560] width 105 height 30
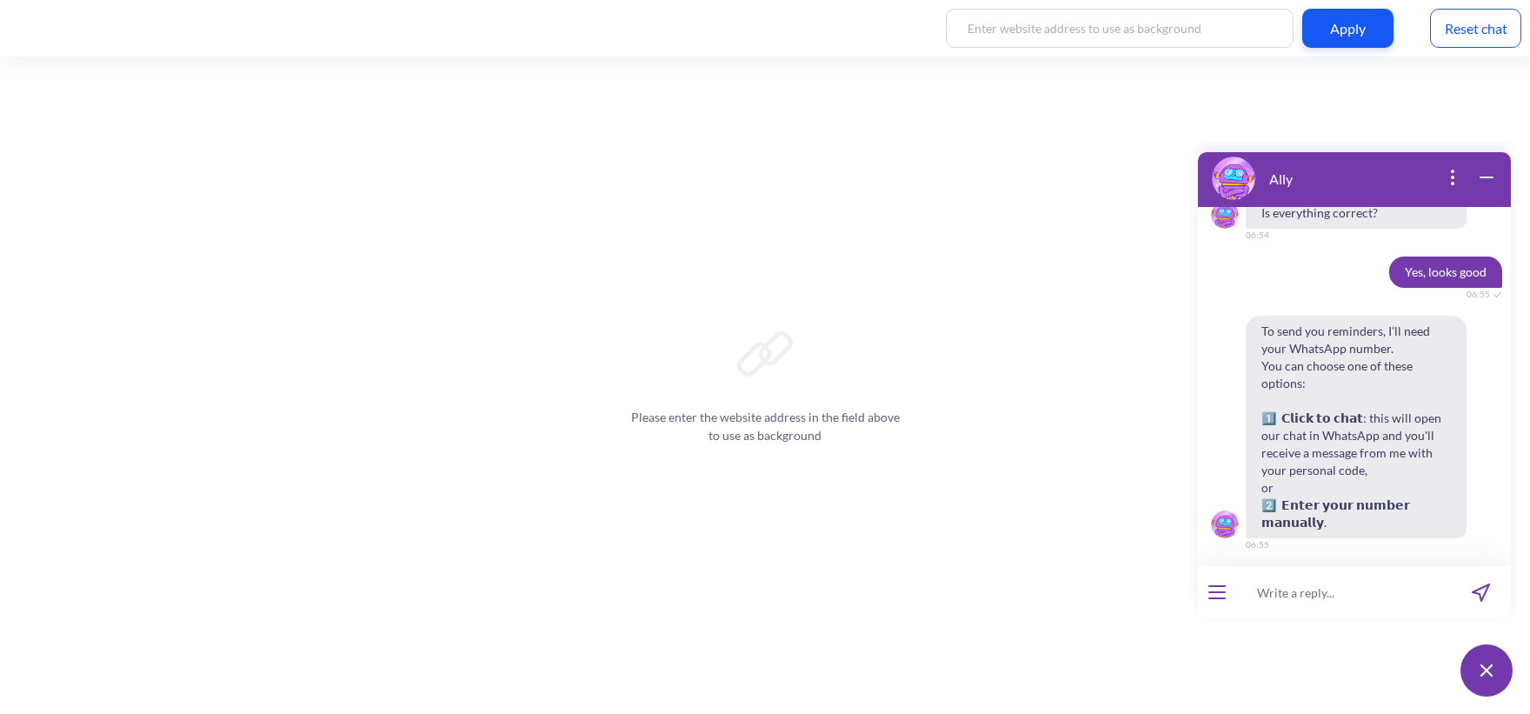
scroll to position [4748, 0]
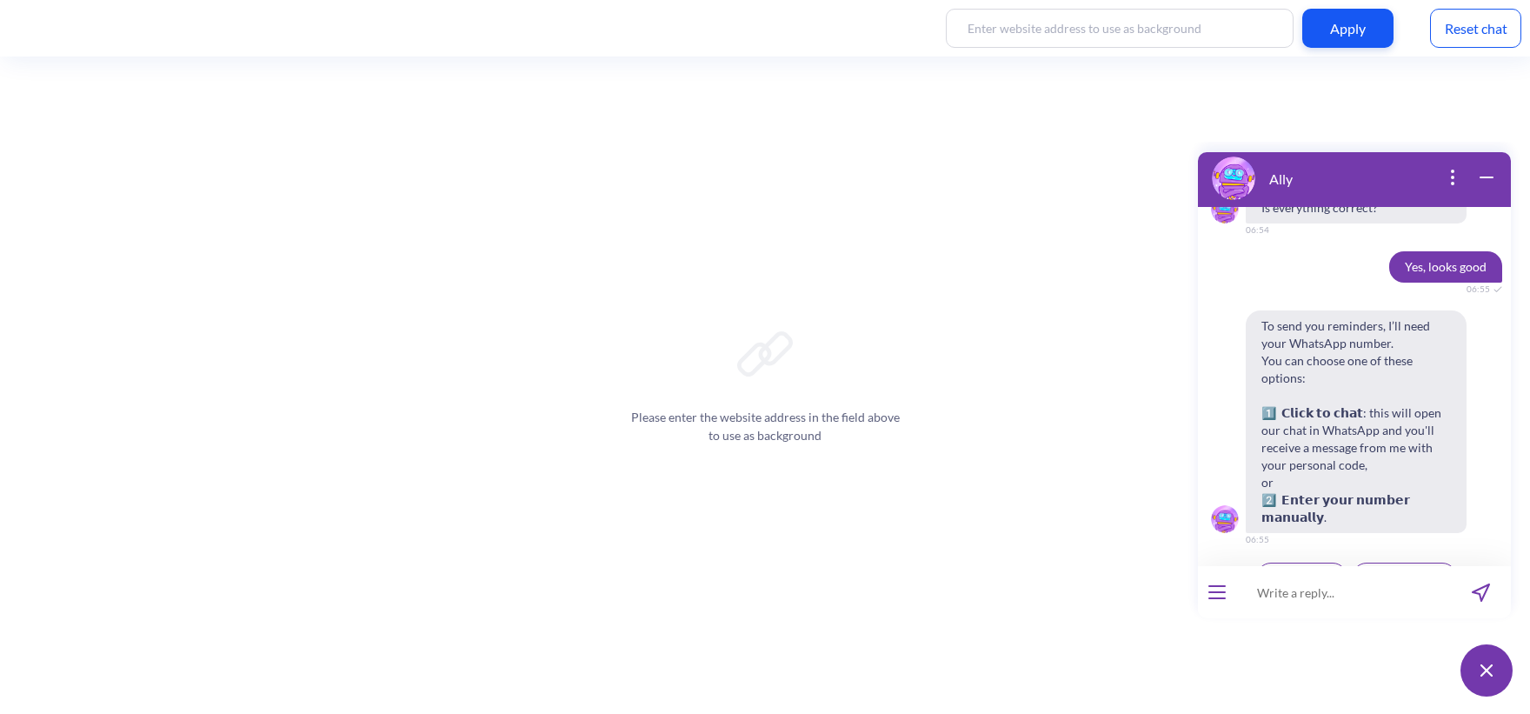
click at [1436, 570] on span "Enter manually" at bounding box center [1405, 577] width 76 height 14
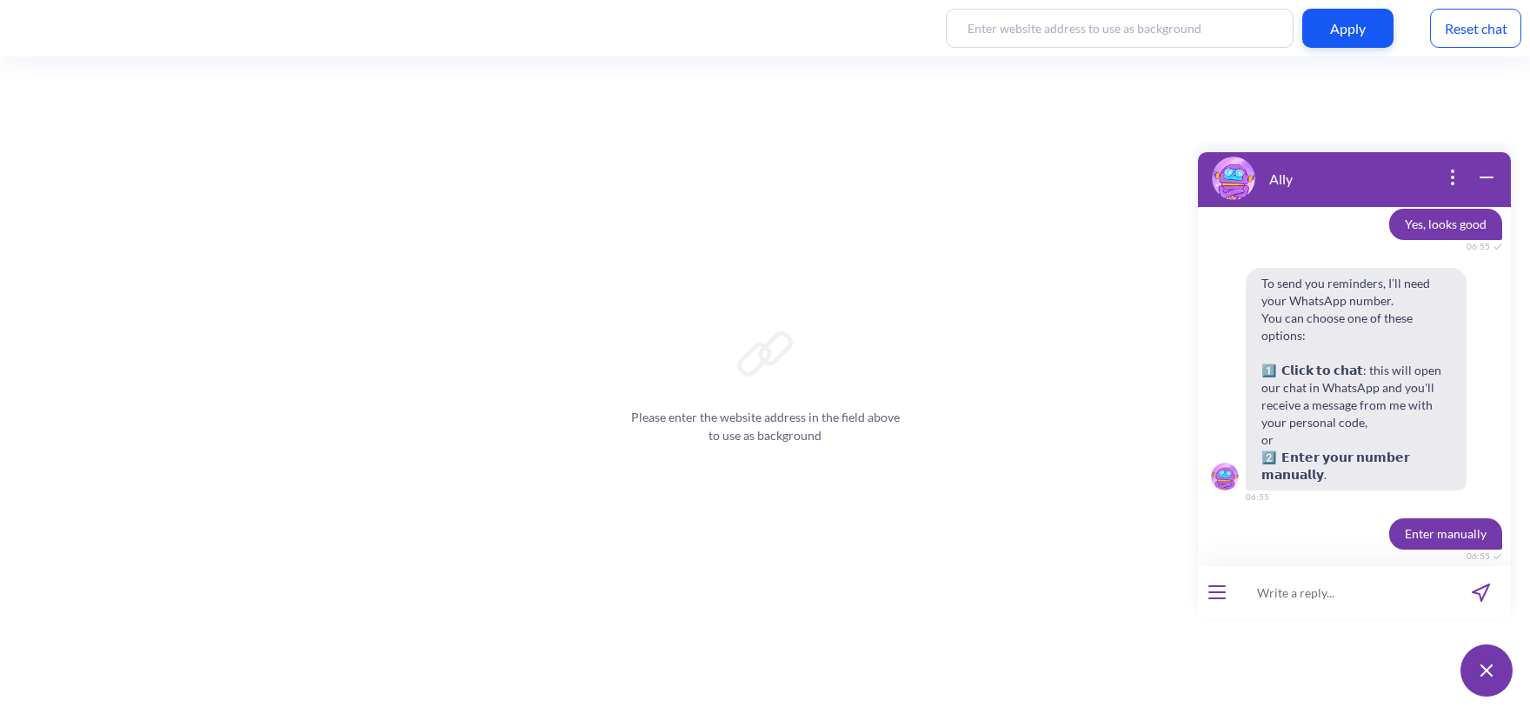
scroll to position [4867, 0]
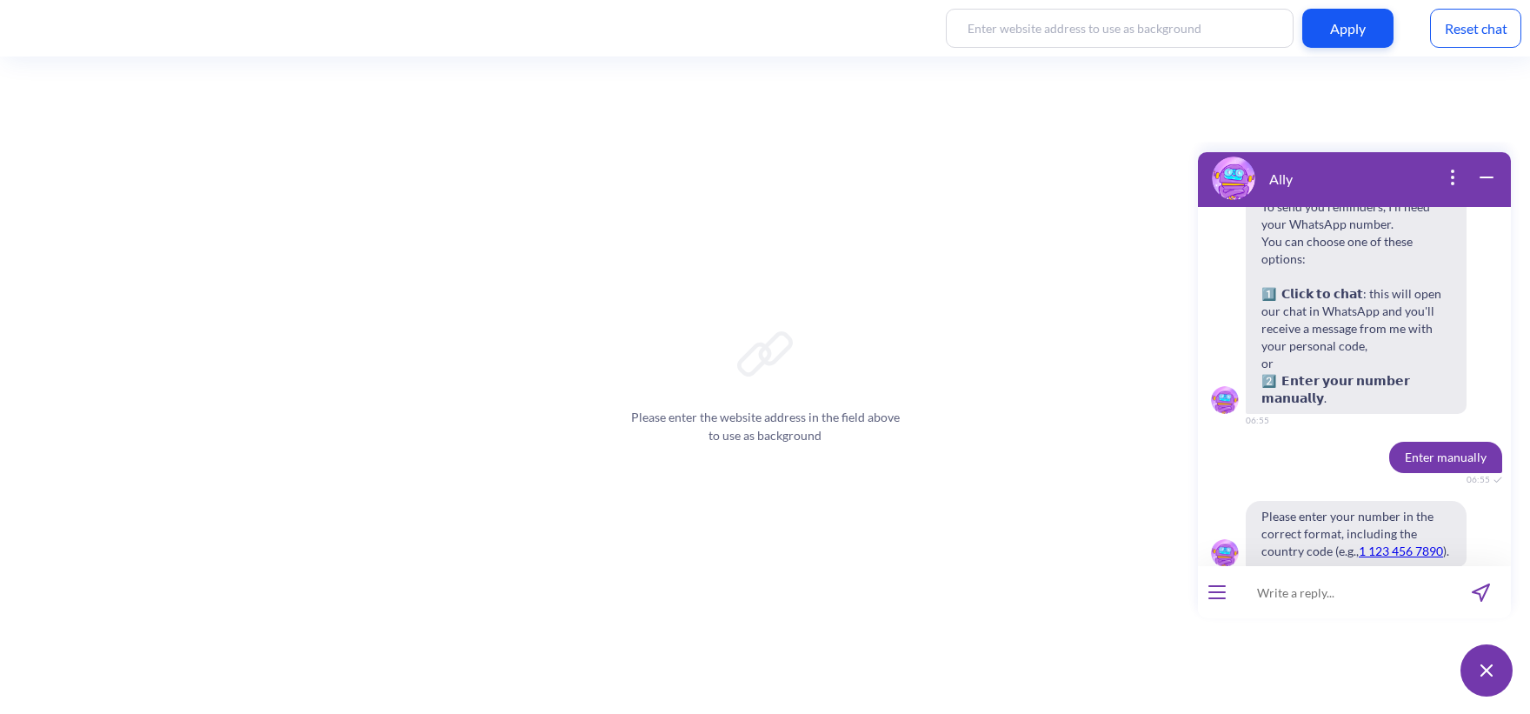
click at [1308, 602] on input at bounding box center [1343, 592] width 215 height 52
type input "0"
type input "380970438103"
click at [1471, 601] on button "send message" at bounding box center [1481, 592] width 60 height 52
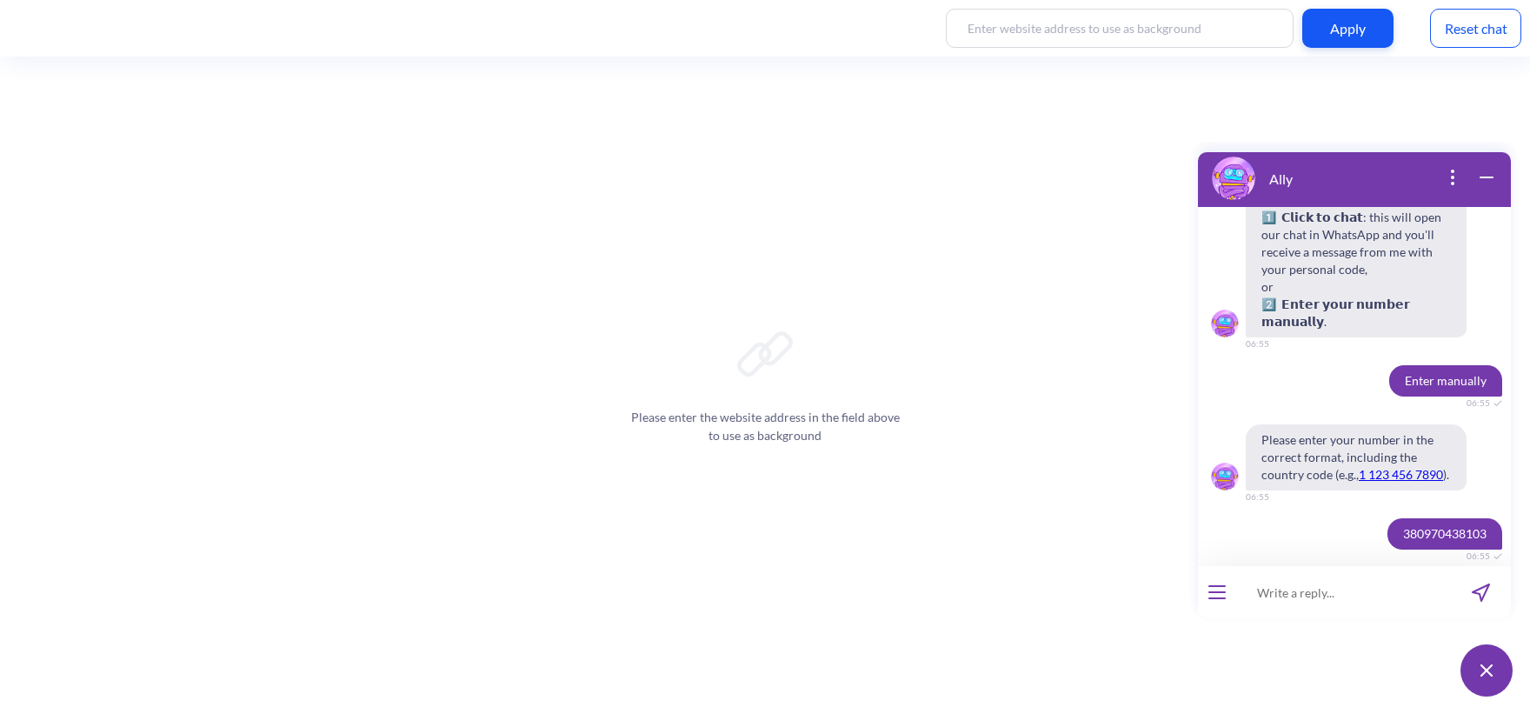
scroll to position [5123, 0]
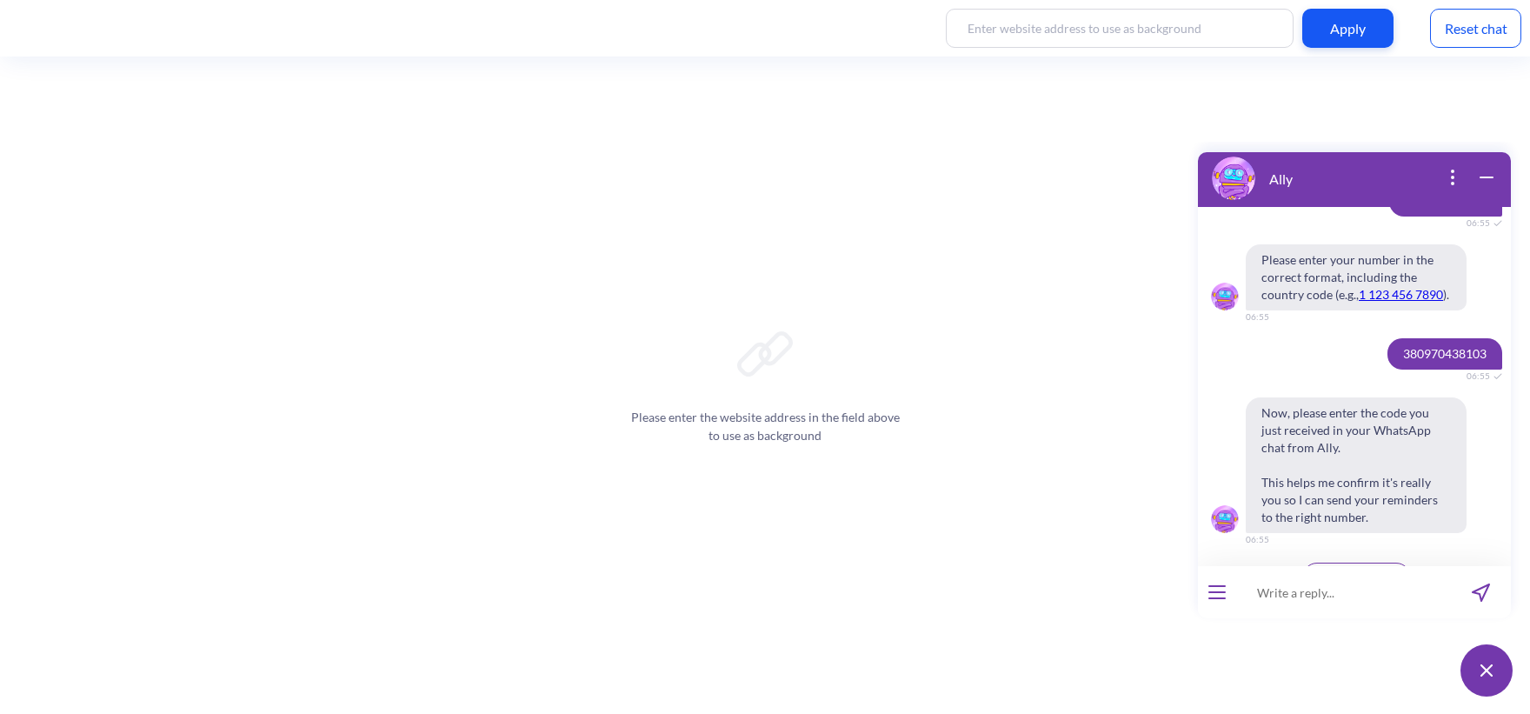
click at [1293, 594] on input at bounding box center [1343, 592] width 215 height 52
type input "943729"
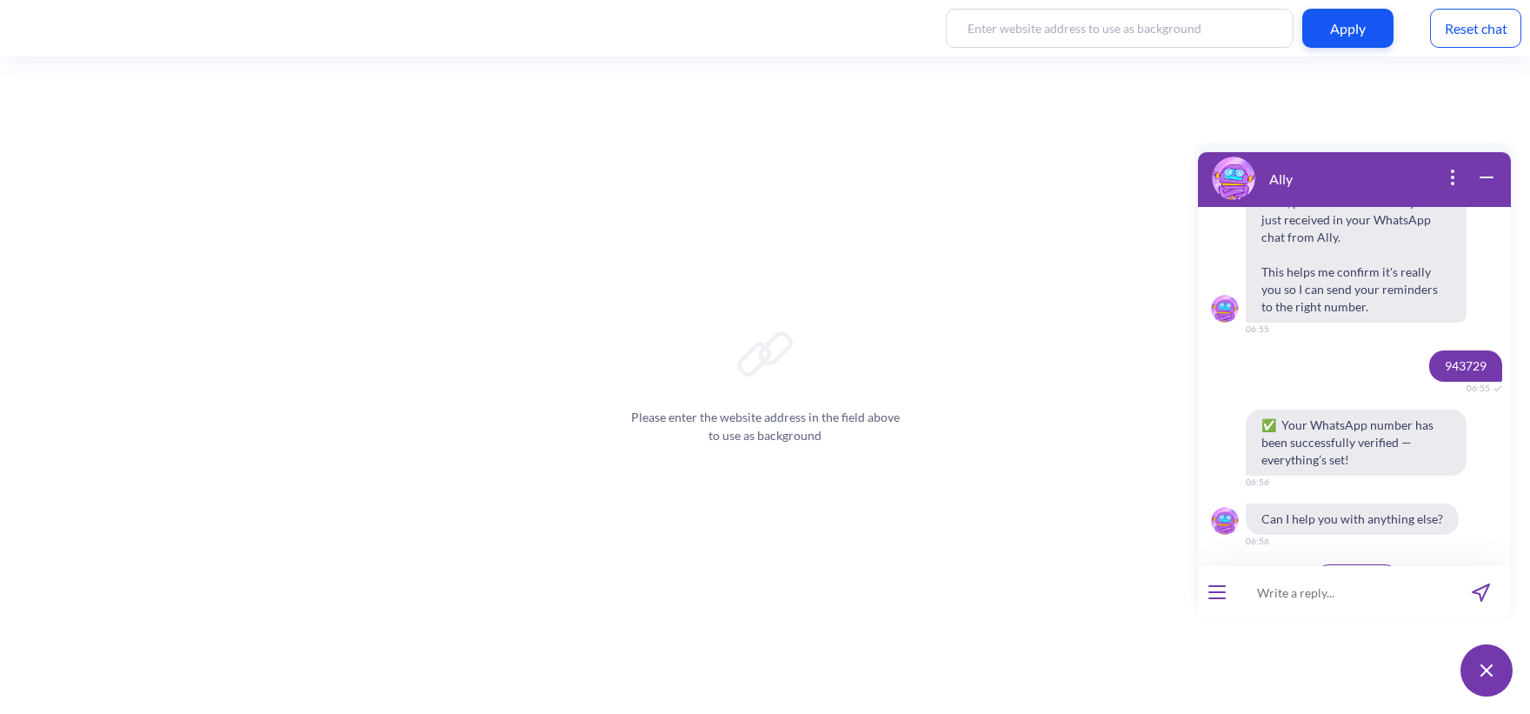
scroll to position [5335, 0]
